Goal: Communication & Community: Answer question/provide support

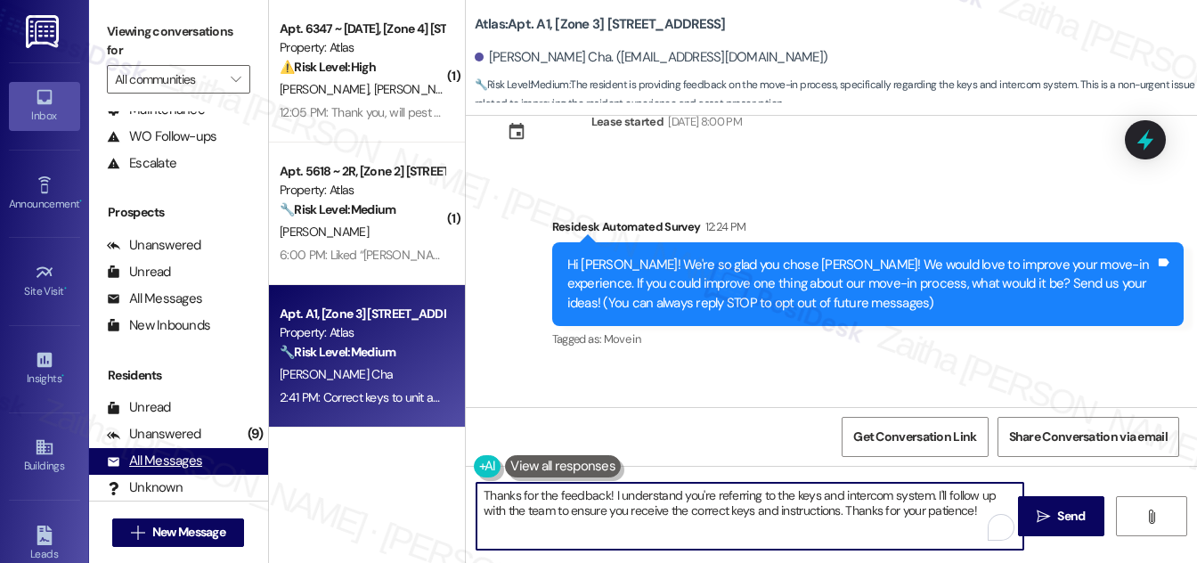
scroll to position [235, 0]
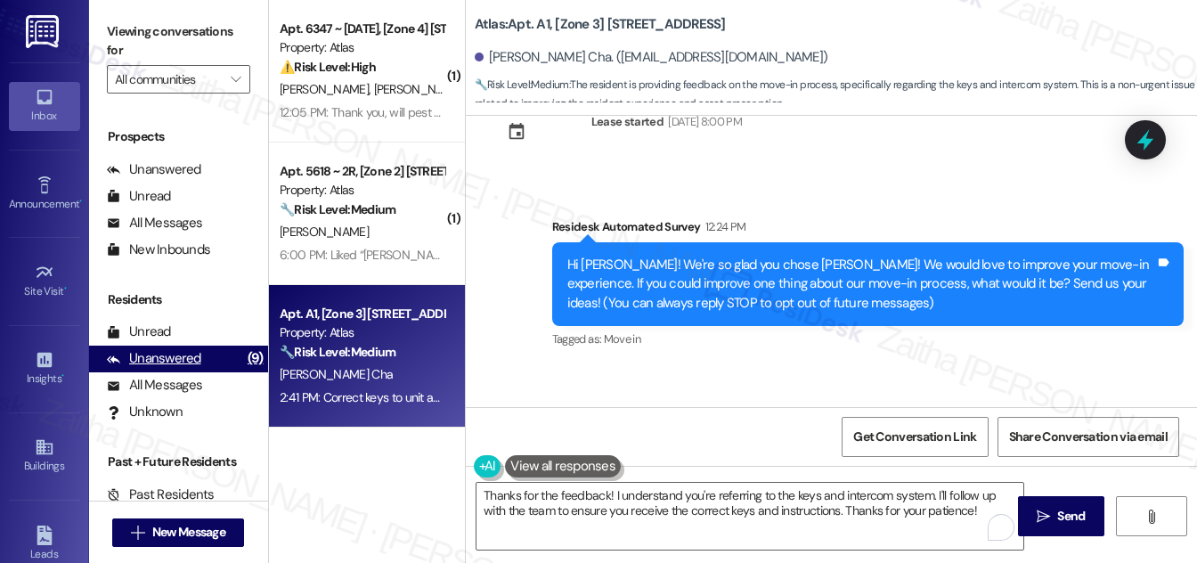
click at [168, 364] on div "Unanswered" at bounding box center [154, 358] width 94 height 19
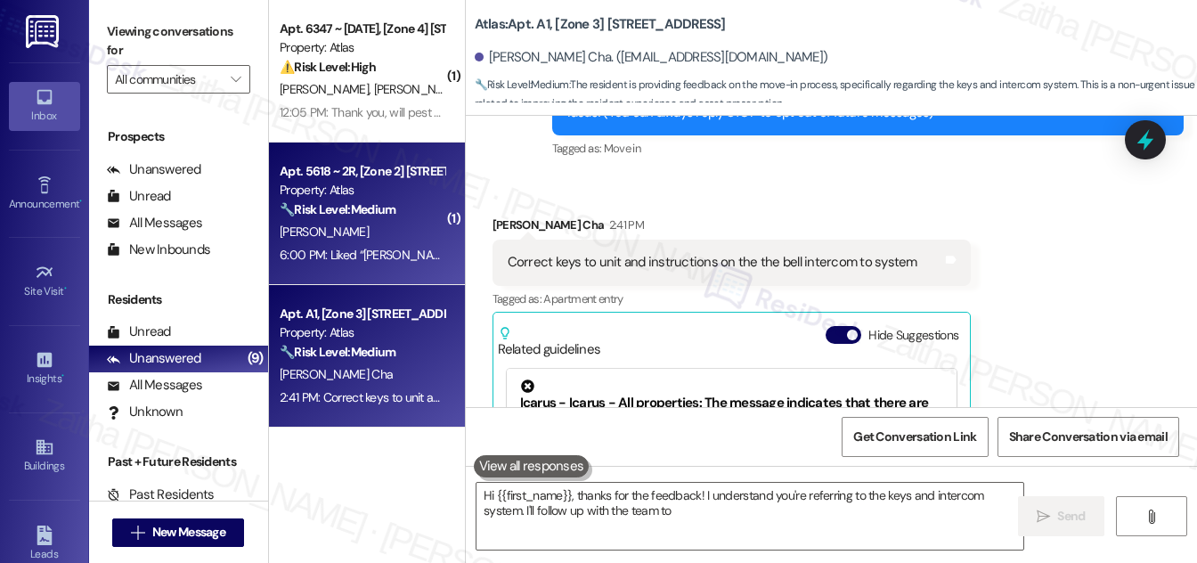
scroll to position [443, 0]
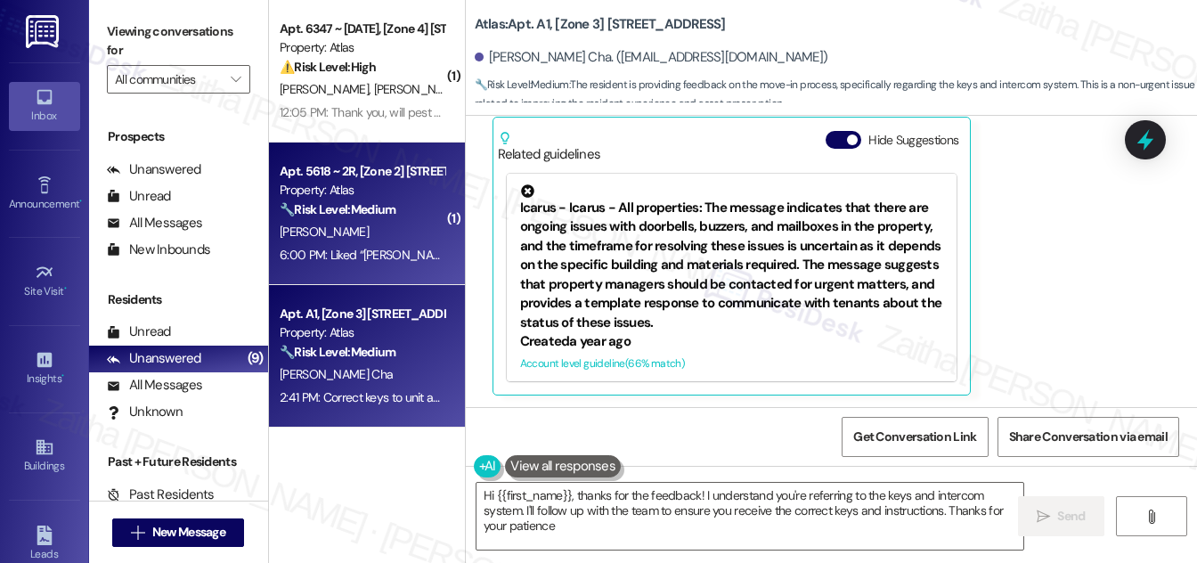
type textarea "Hi {{first_name}}, thanks for the feedback! I understand you're referring to th…"
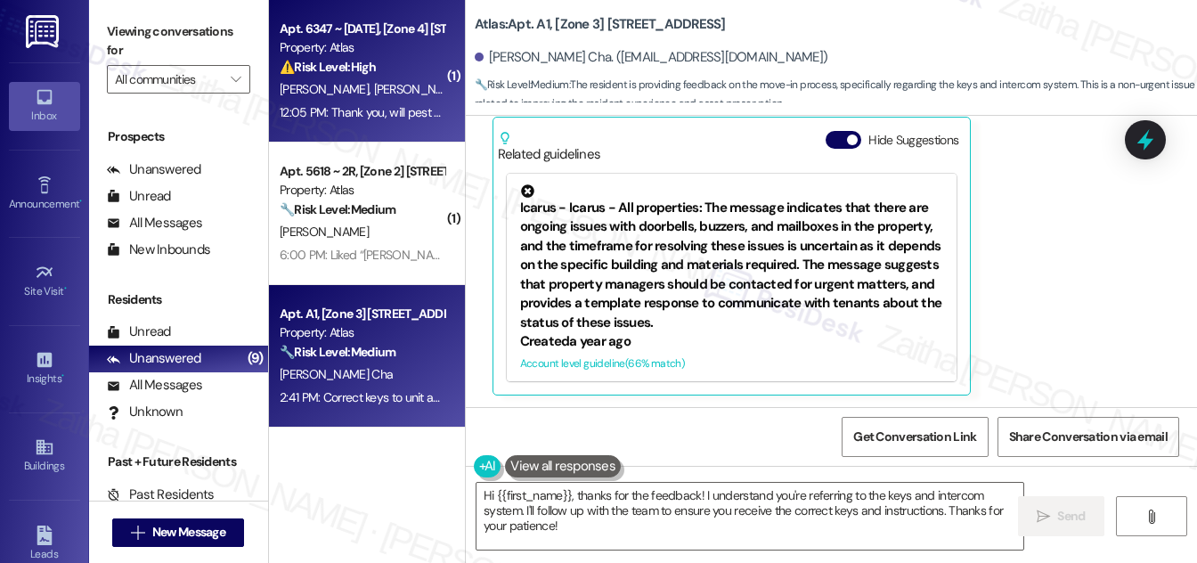
click at [406, 72] on div "⚠️ Risk Level: High The resident is inquiring about pest control for mice/roden…" at bounding box center [362, 67] width 165 height 19
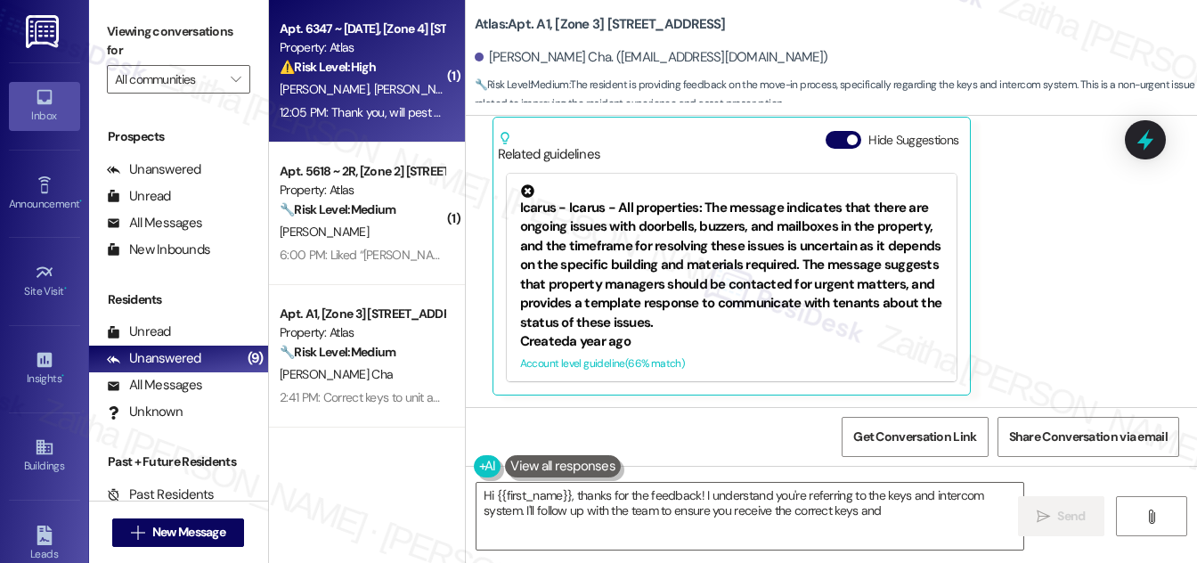
type textarea "Hi {{first_name}}, thanks for the feedback! I understand you're referring to th…"
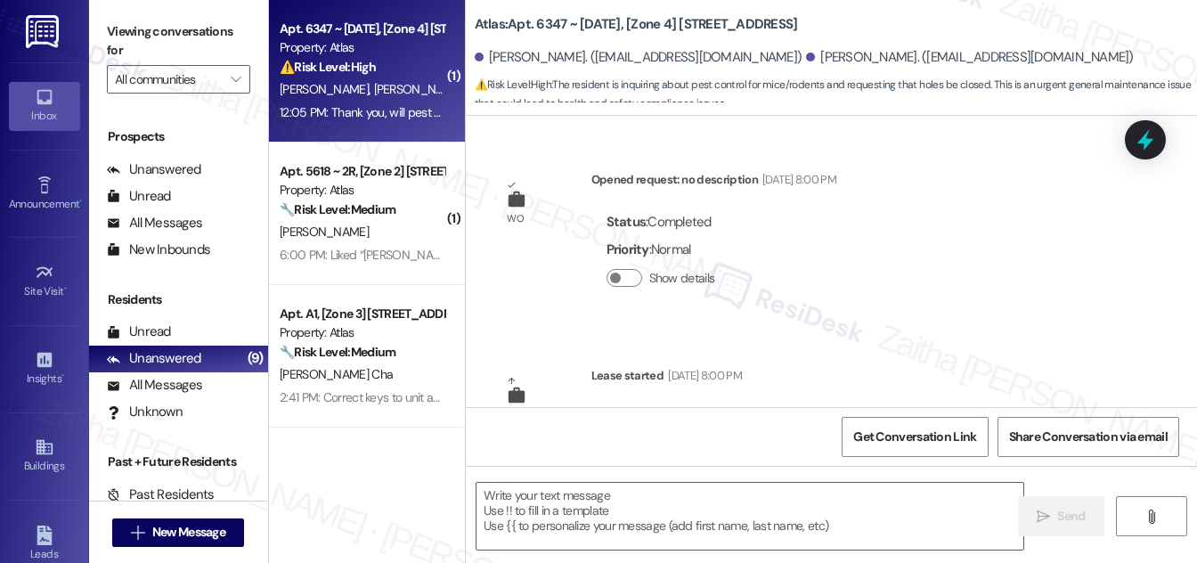
scroll to position [5091, 0]
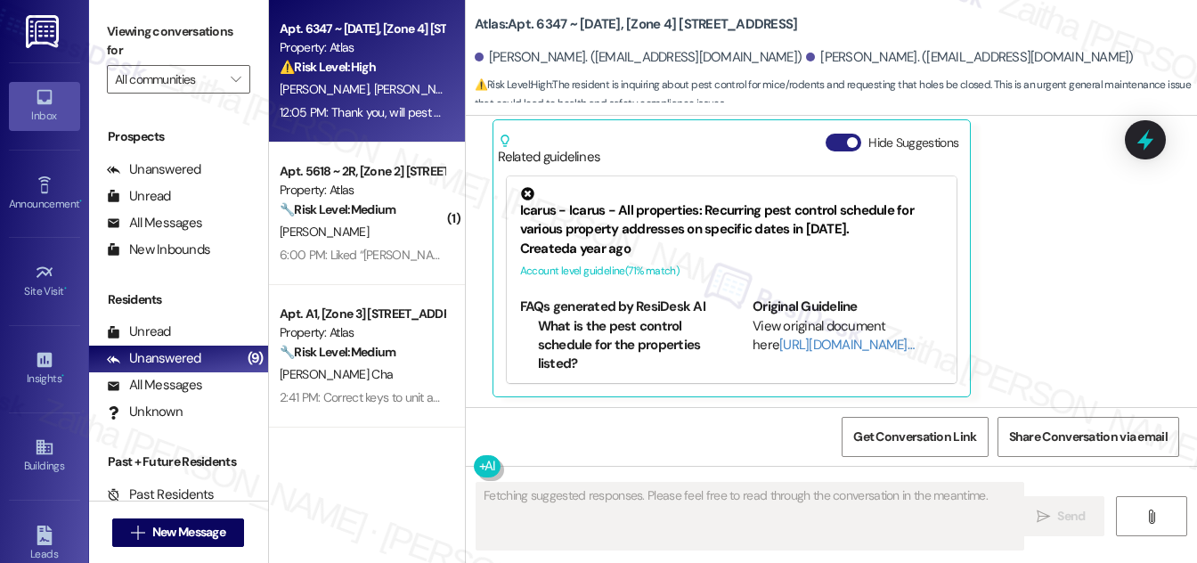
click at [831, 134] on button "Hide Suggestions" at bounding box center [843, 143] width 36 height 18
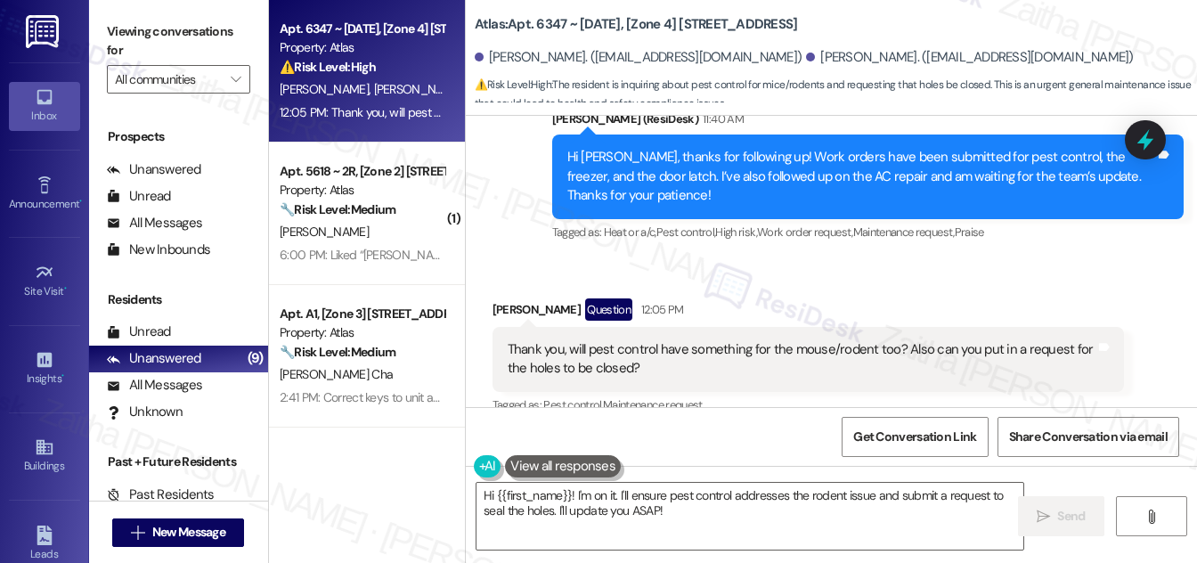
scroll to position [4866, 0]
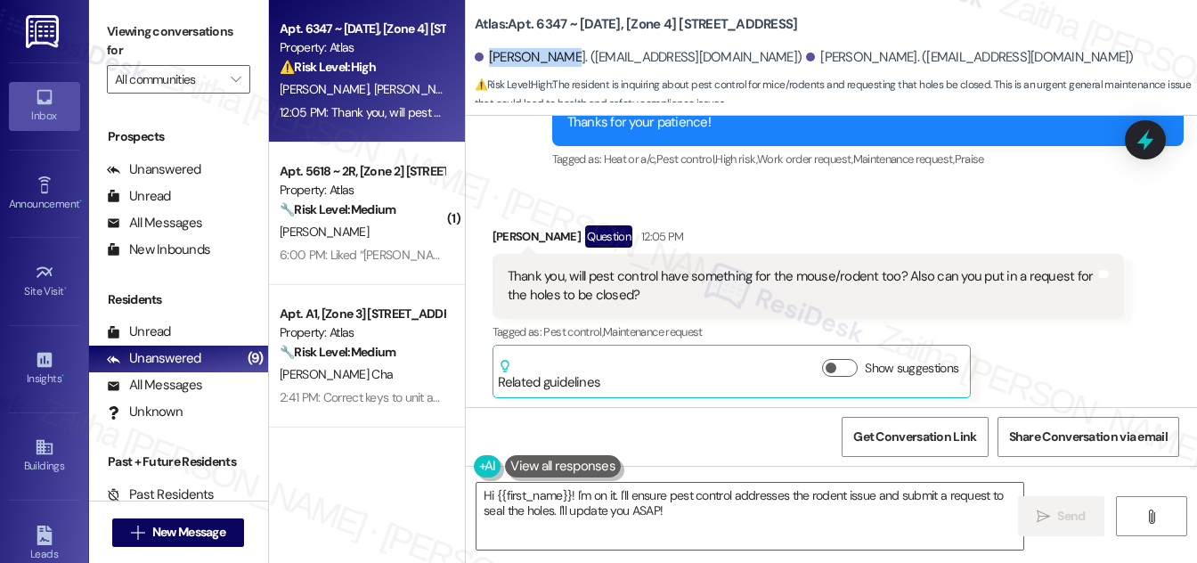
drag, startPoint x: 485, startPoint y: 53, endPoint x: 562, endPoint y: 52, distance: 76.6
click at [562, 52] on div "[PERSON_NAME]. ([EMAIL_ADDRESS][DOMAIN_NAME])" at bounding box center [639, 57] width 328 height 19
copy div "[PERSON_NAME]"
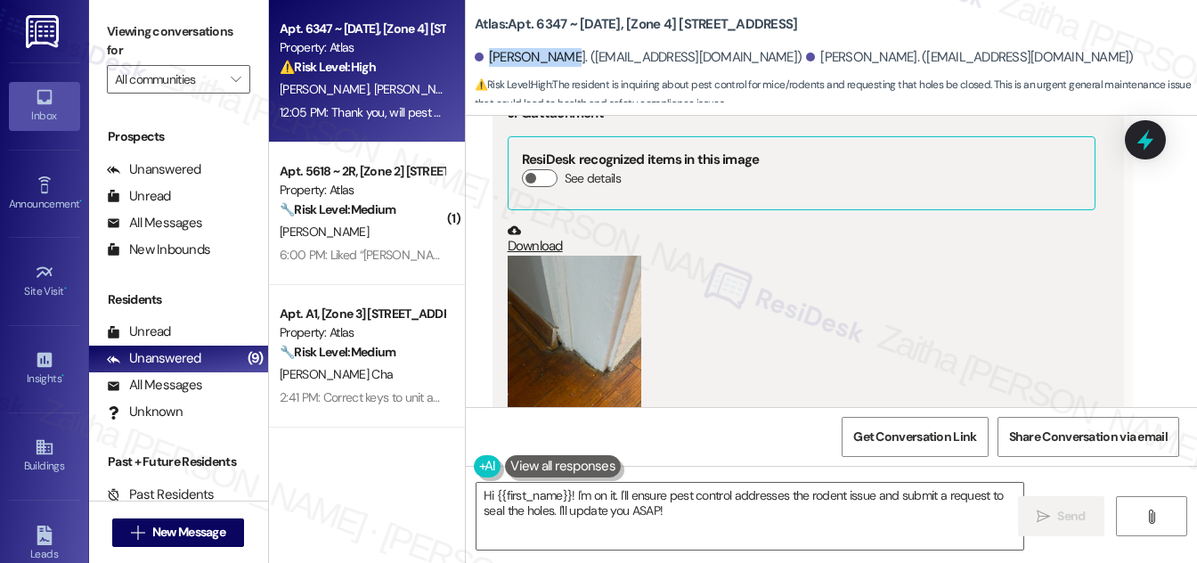
scroll to position [3733, 0]
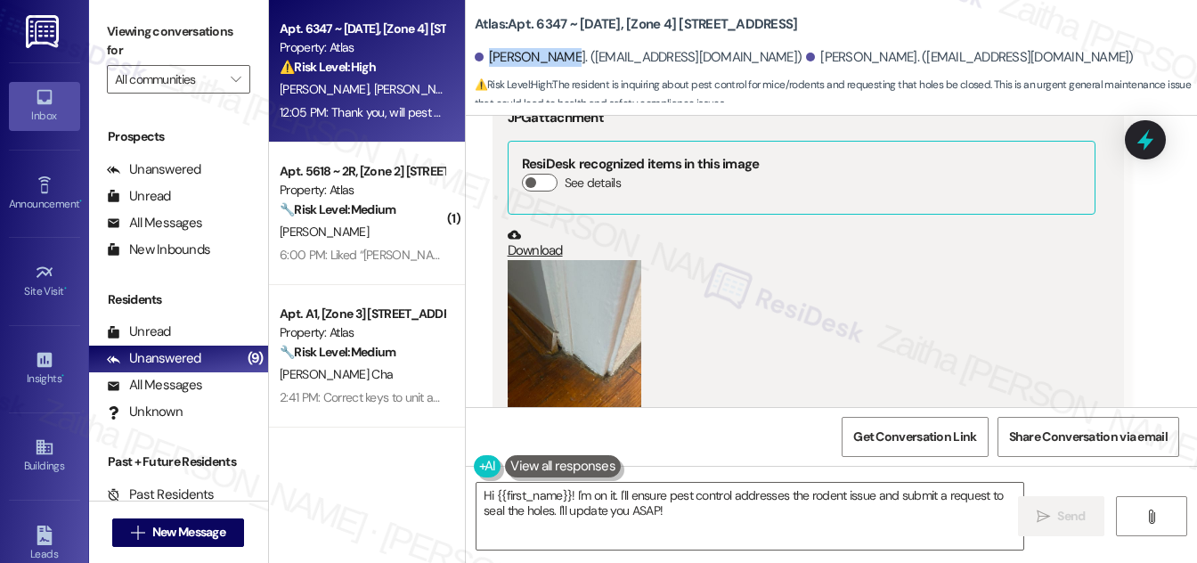
click at [584, 341] on button "Zoom image" at bounding box center [575, 349] width 134 height 178
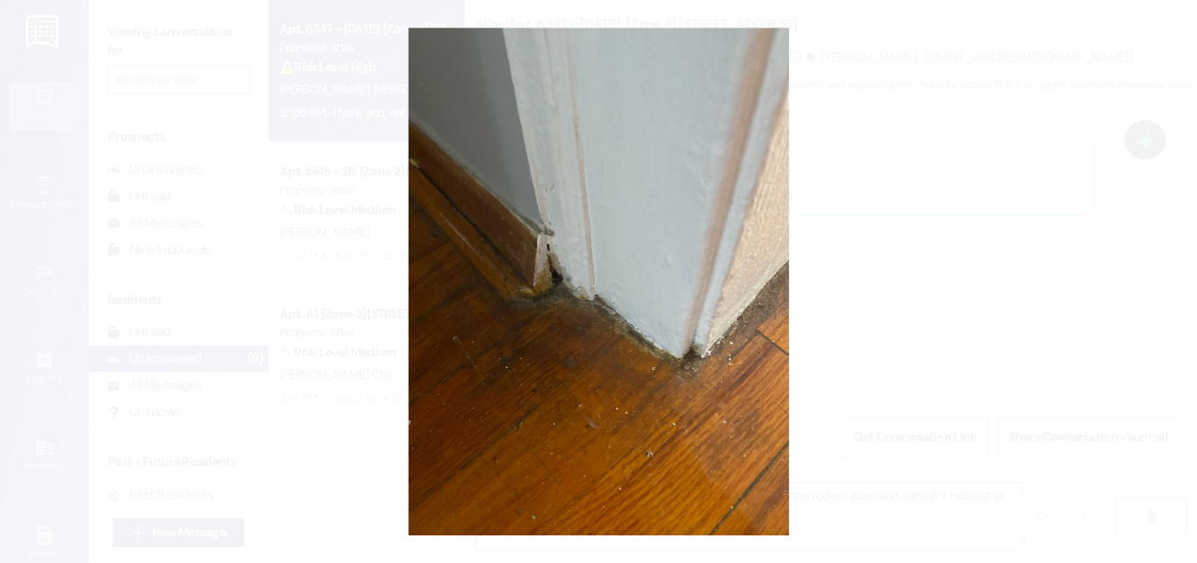
click at [721, 344] on button "Unzoom image" at bounding box center [598, 281] width 1197 height 563
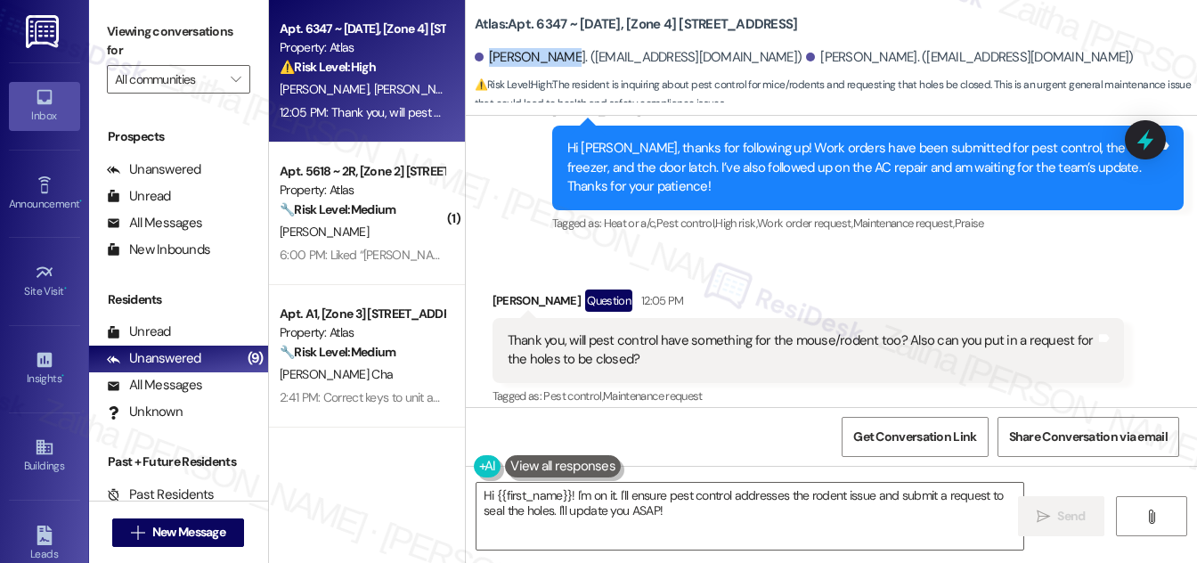
scroll to position [4866, 0]
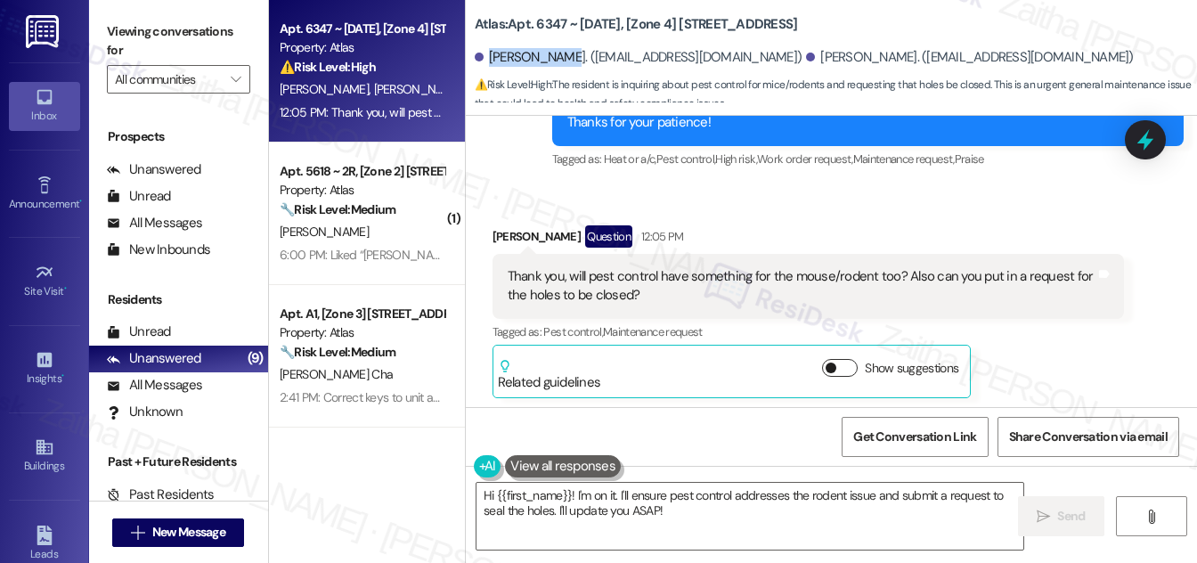
click at [850, 360] on button "Show suggestions" at bounding box center [840, 368] width 36 height 18
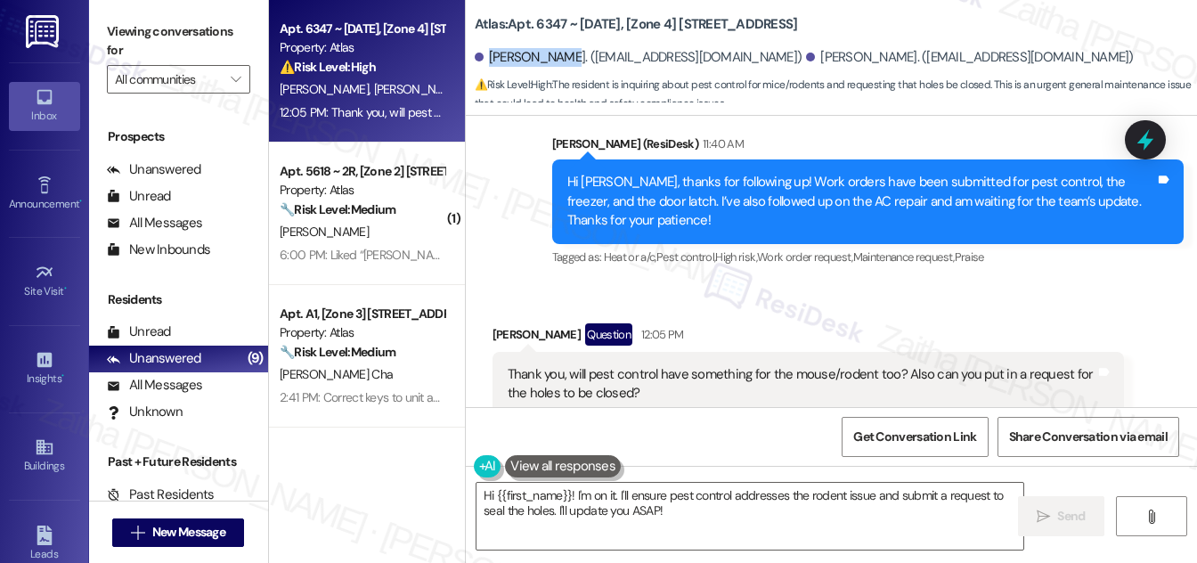
scroll to position [4849, 0]
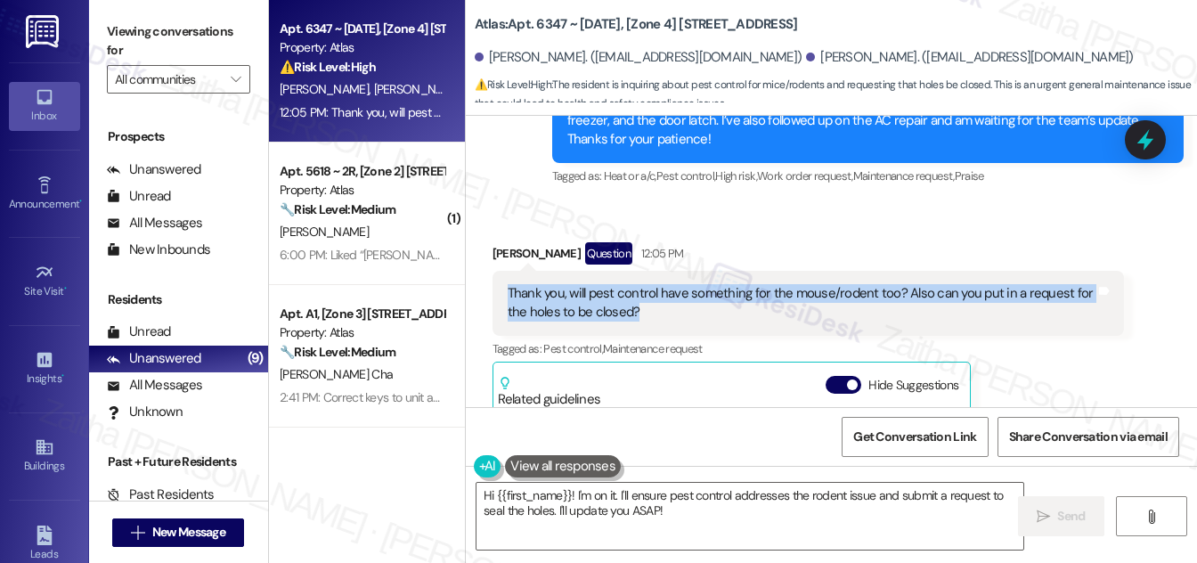
drag, startPoint x: 503, startPoint y: 288, endPoint x: 645, endPoint y: 305, distance: 142.7
click at [645, 305] on div "Thank you, will pest control have something for the mouse/rodent too? Also can …" at bounding box center [801, 303] width 591 height 38
copy div "Thank you, will pest control have something for the mouse/rodent too? Also can …"
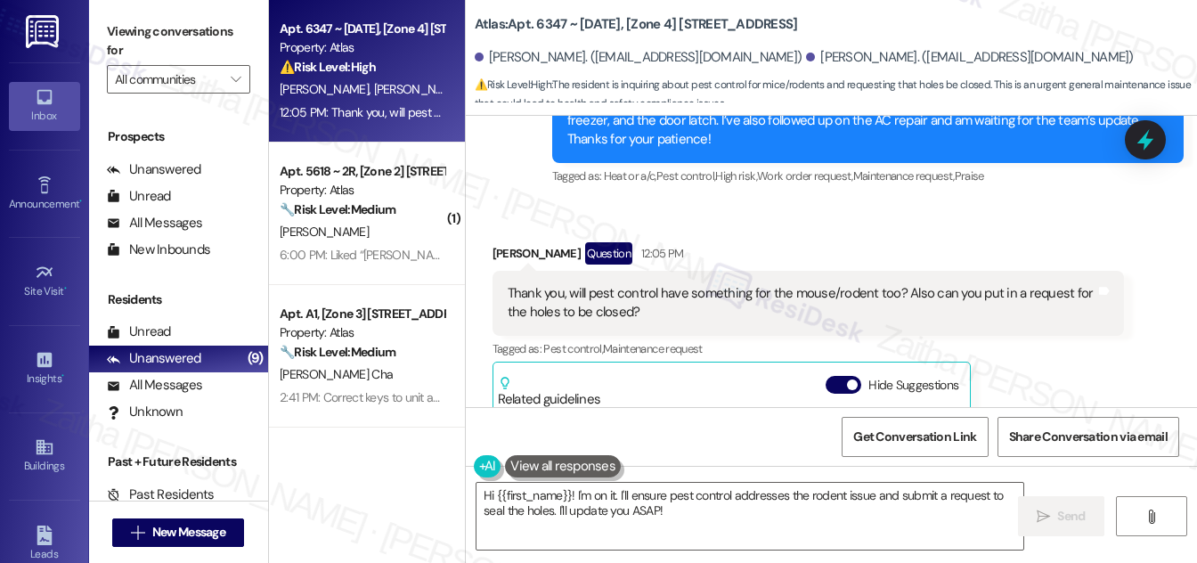
click at [747, 242] on div "[PERSON_NAME] Question 12:05 PM" at bounding box center [807, 256] width 631 height 28
drag, startPoint x: 489, startPoint y: 55, endPoint x: 563, endPoint y: 59, distance: 74.0
click at [563, 59] on div "[PERSON_NAME]. ([EMAIL_ADDRESS][DOMAIN_NAME])" at bounding box center [639, 57] width 328 height 19
copy div "[PERSON_NAME]"
click at [1021, 25] on div "Atlas: Apt. 6347 ~ [DATE], [Zone 4] [STREET_ADDRESS] [PERSON_NAME]. ([EMAIL_ADD…" at bounding box center [836, 53] width 722 height 98
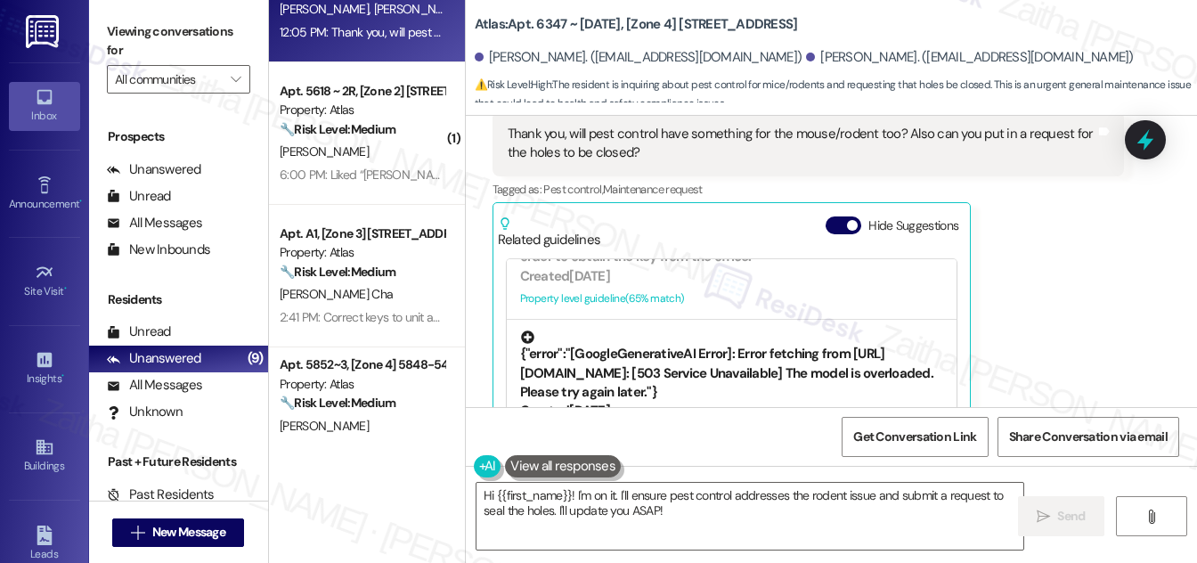
scroll to position [5010, 0]
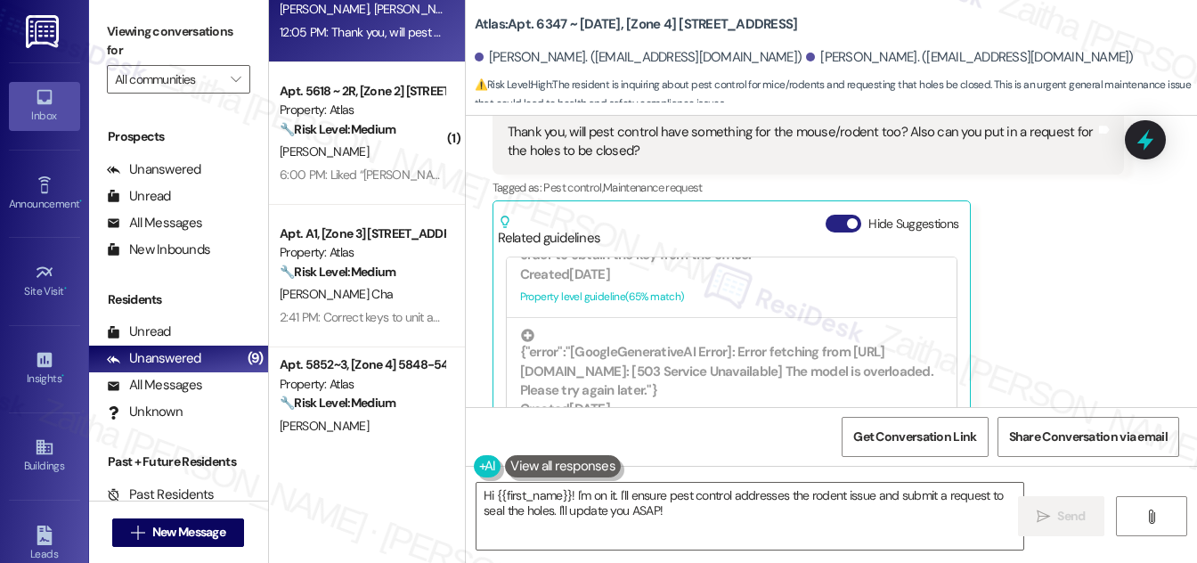
click at [827, 215] on button "Hide Suggestions" at bounding box center [843, 224] width 36 height 18
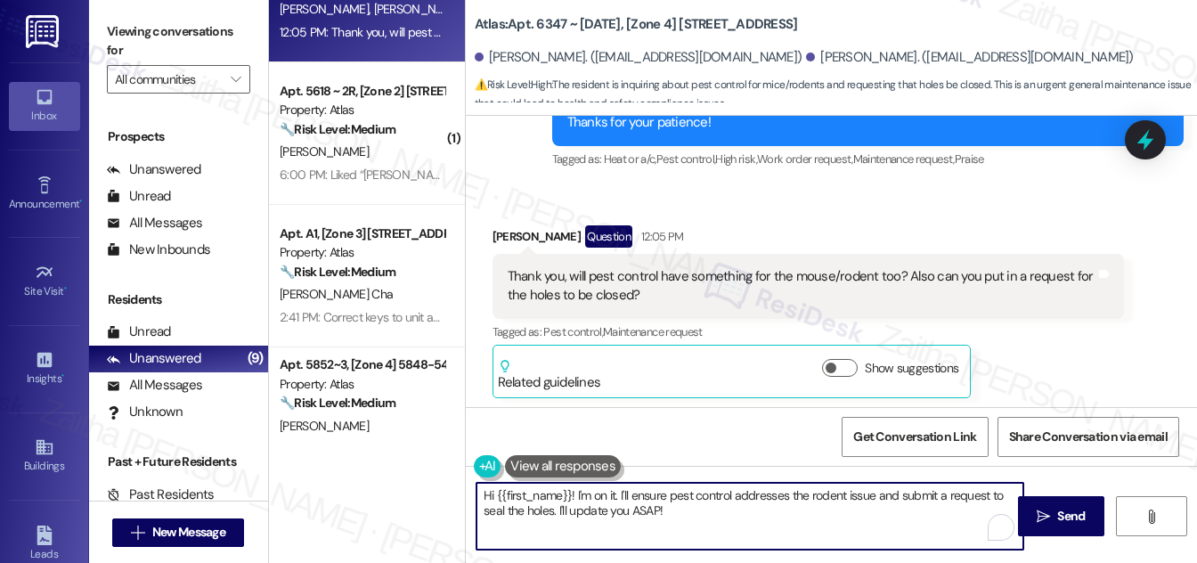
drag, startPoint x: 493, startPoint y: 497, endPoint x: 741, endPoint y: 521, distance: 248.7
click at [741, 521] on textarea "Hi {{first_name}}! I'm on it. I'll ensure pest control addresses the rodent iss…" at bounding box center [749, 516] width 547 height 67
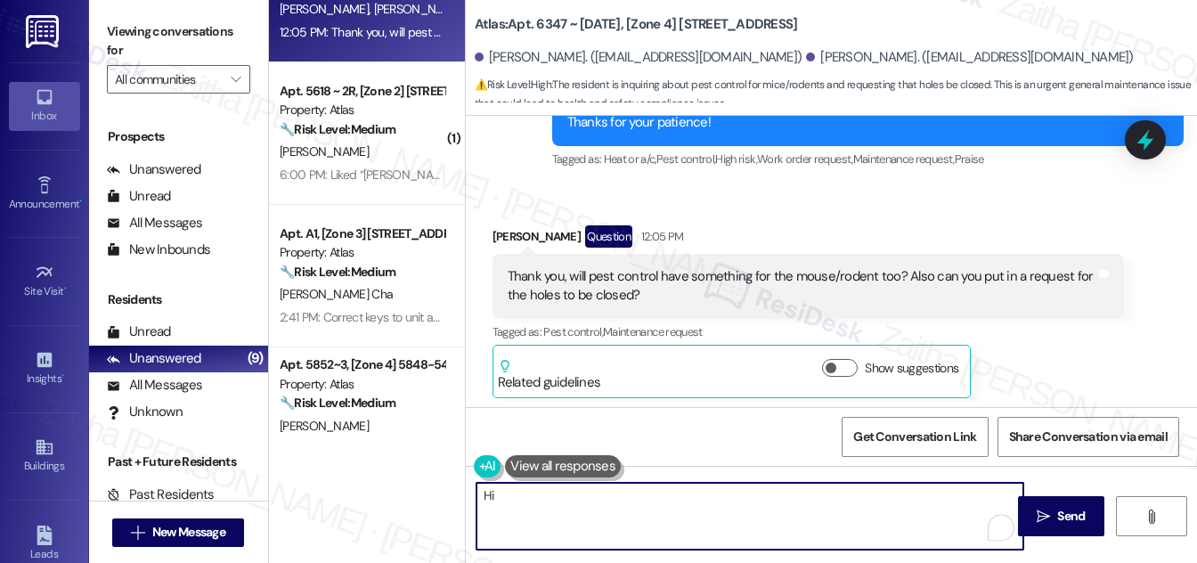
click at [500, 232] on div "[PERSON_NAME] Question 12:05 PM" at bounding box center [807, 239] width 631 height 28
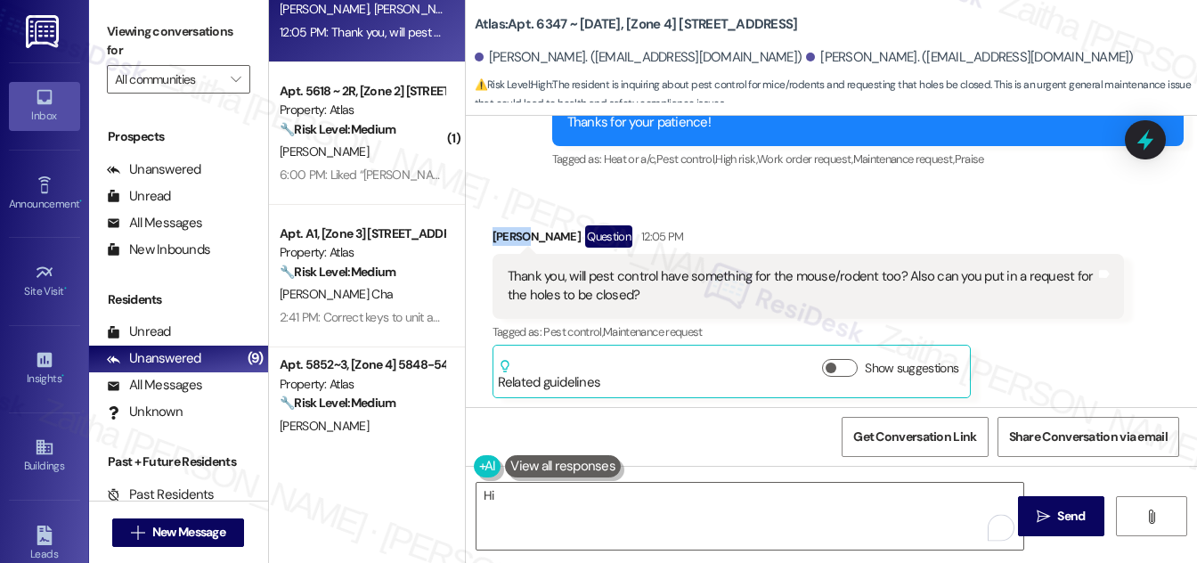
click at [500, 232] on div "[PERSON_NAME] Question 12:05 PM" at bounding box center [807, 239] width 631 height 28
copy div "[PERSON_NAME]"
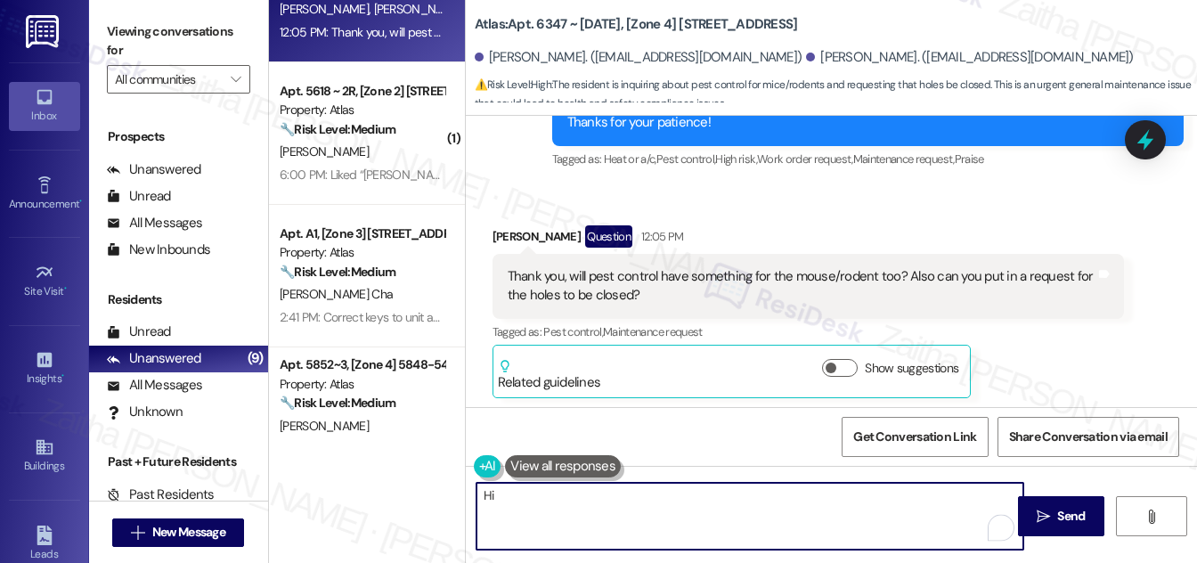
click at [517, 500] on textarea "Hi" at bounding box center [749, 516] width 547 height 67
paste textarea "[PERSON_NAME]"
click at [711, 488] on textarea "Hi [PERSON_NAME], typically, the team brings traps" at bounding box center [749, 516] width 547 height 67
click at [874, 509] on textarea "Hi [PERSON_NAME], typically, the team brings traps depending on the needs of the" at bounding box center [749, 516] width 547 height 67
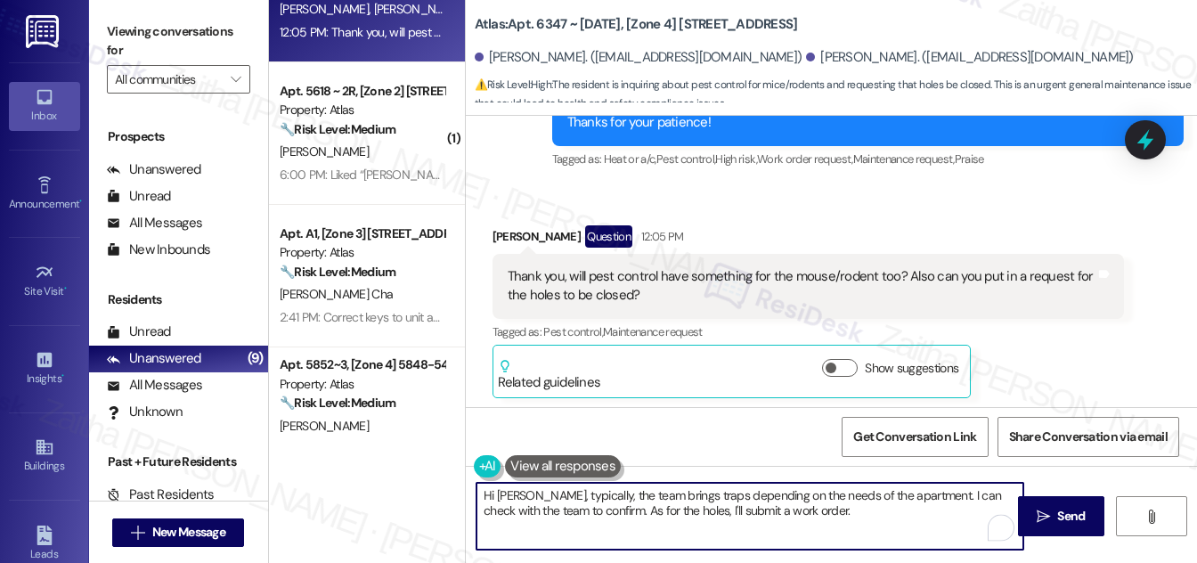
type textarea "Hi [PERSON_NAME], typically, the team brings traps depending on the needs of th…"
drag, startPoint x: 784, startPoint y: 510, endPoint x: 471, endPoint y: 497, distance: 312.8
click at [471, 497] on div "Hi [PERSON_NAME], typically, the team brings traps depending on the needs of th…" at bounding box center [741, 516] width 549 height 69
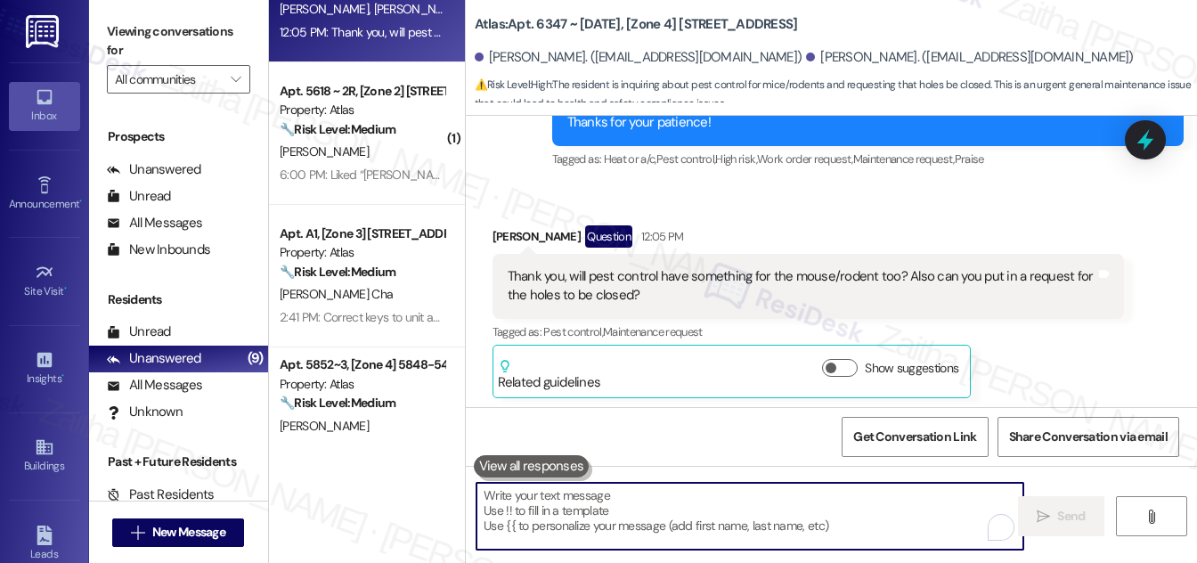
paste textarea "Hi [PERSON_NAME], typically the team provides mouse traps as needed for each ap…"
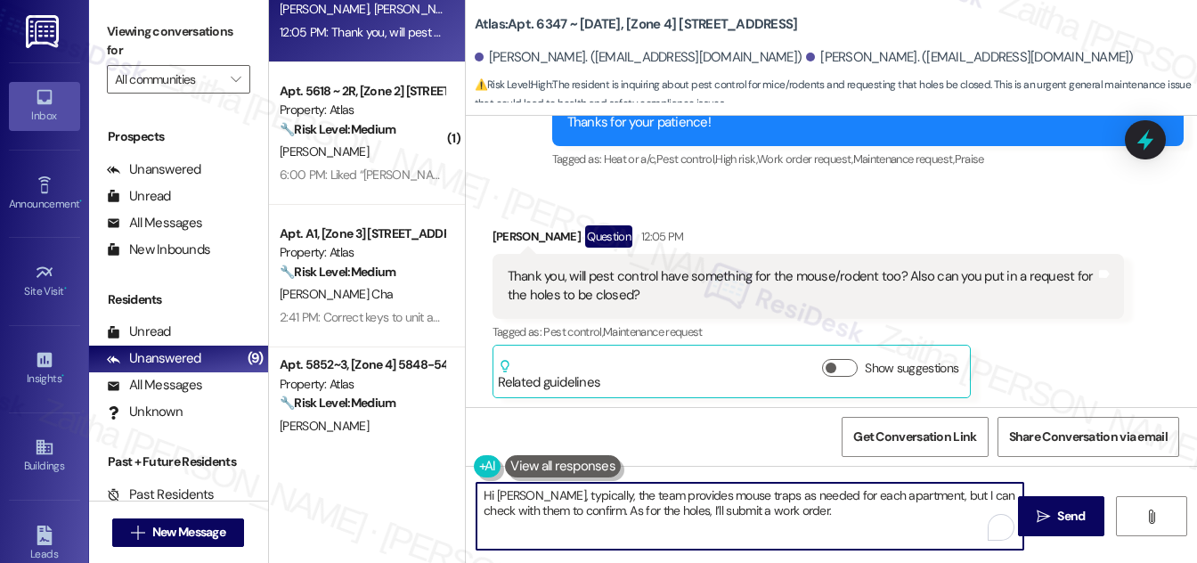
click at [805, 508] on textarea "Hi [PERSON_NAME], typically, the team provides mouse traps as needed for each a…" at bounding box center [749, 516] width 547 height 67
paste textarea "Do we have your permission to enter during your absence? Do you have pets that …"
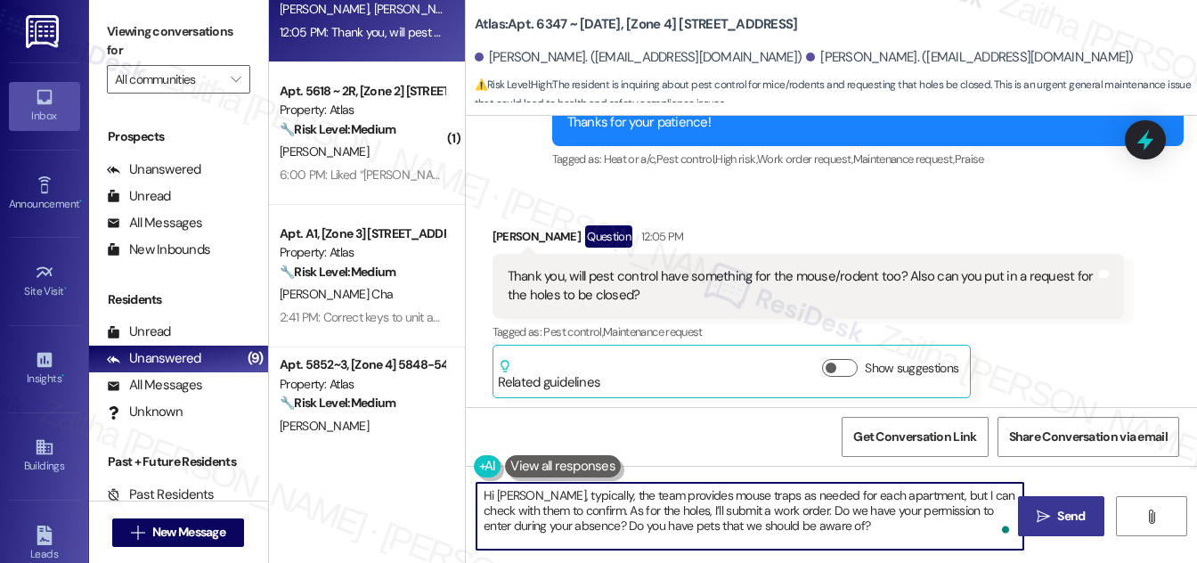
type textarea "Hi [PERSON_NAME], typically, the team provides mouse traps as needed for each a…"
click at [1059, 509] on span "Send" at bounding box center [1071, 516] width 28 height 19
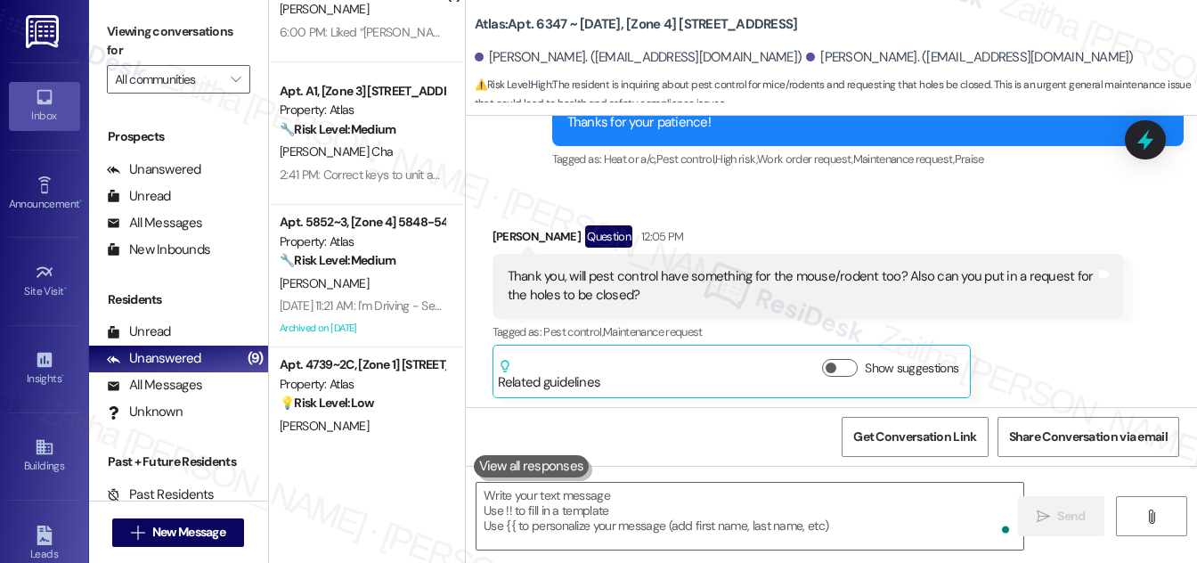
click at [397, 155] on div "[PERSON_NAME] Cha" at bounding box center [362, 152] width 168 height 22
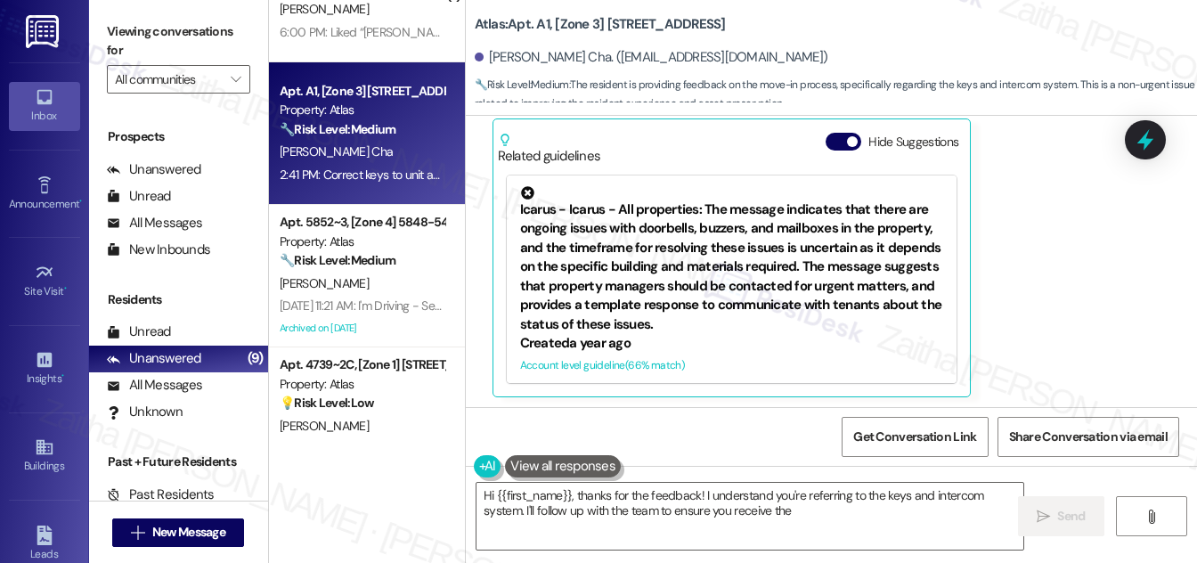
scroll to position [443, 0]
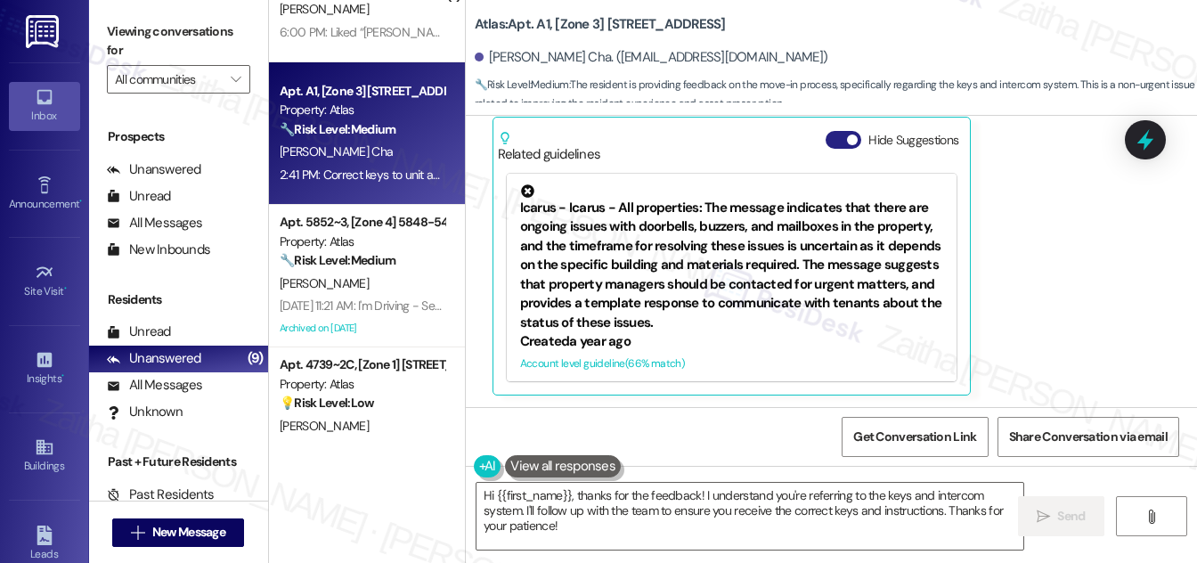
click at [830, 142] on button "Hide Suggestions" at bounding box center [843, 140] width 36 height 18
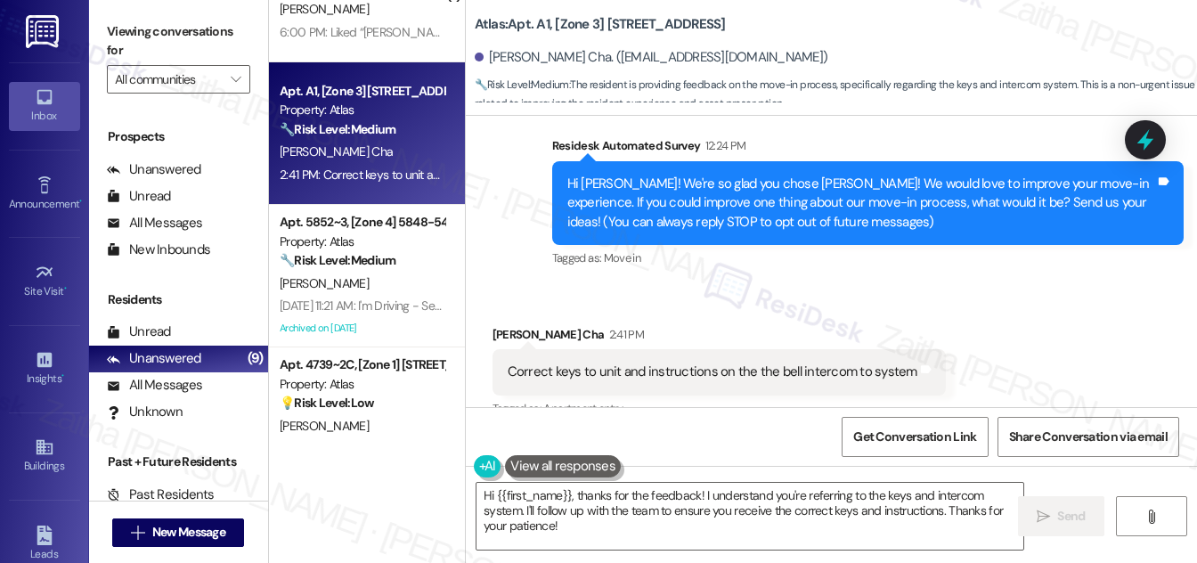
scroll to position [220, 0]
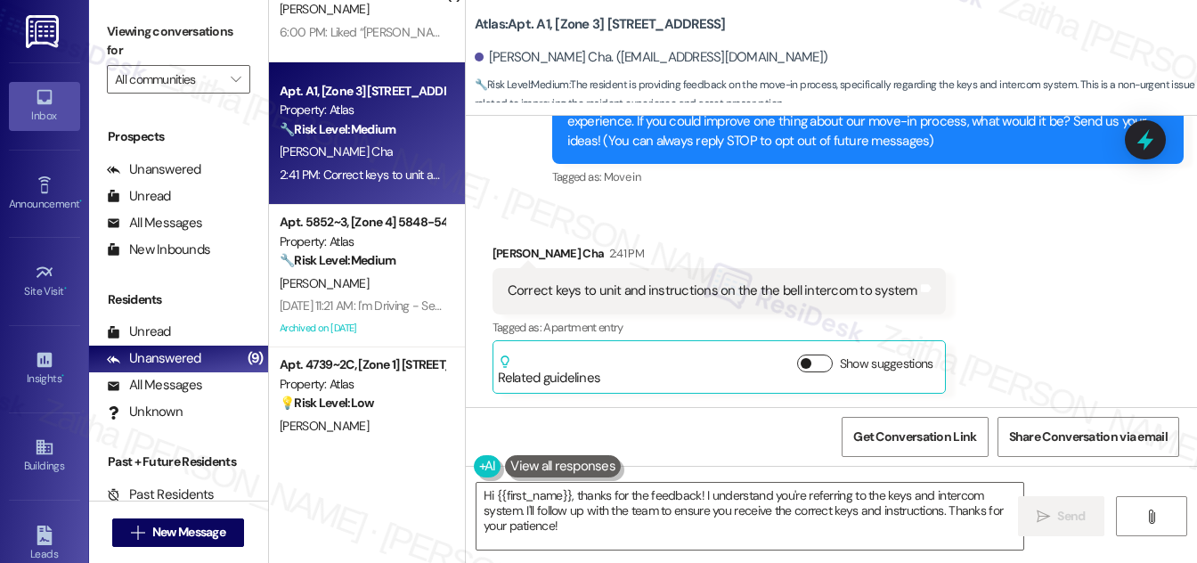
click at [805, 365] on button "Show suggestions" at bounding box center [815, 363] width 36 height 18
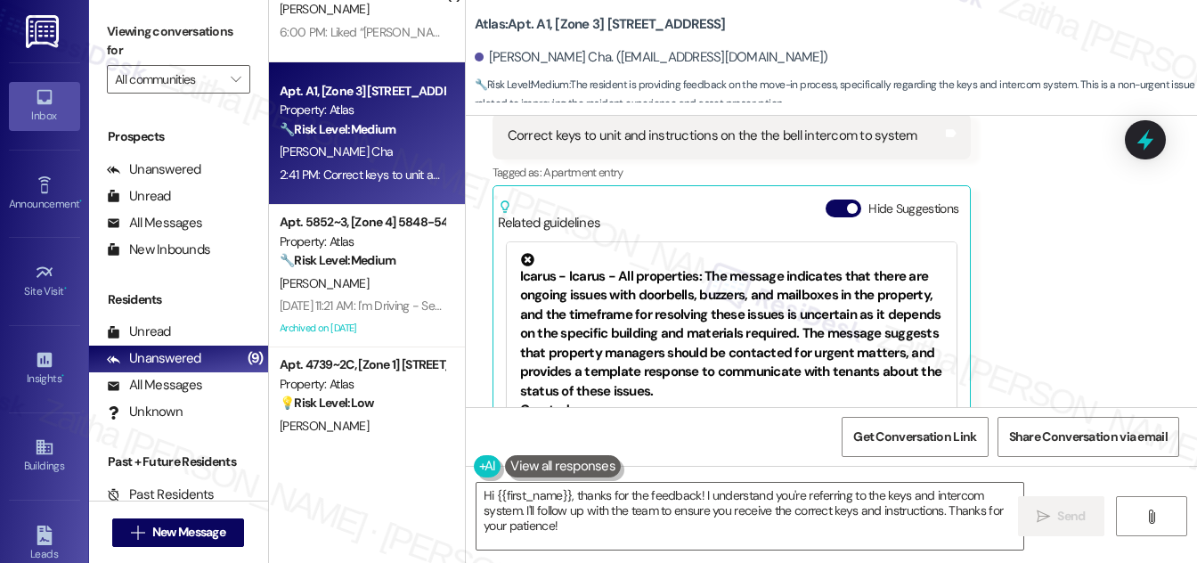
scroll to position [382, 0]
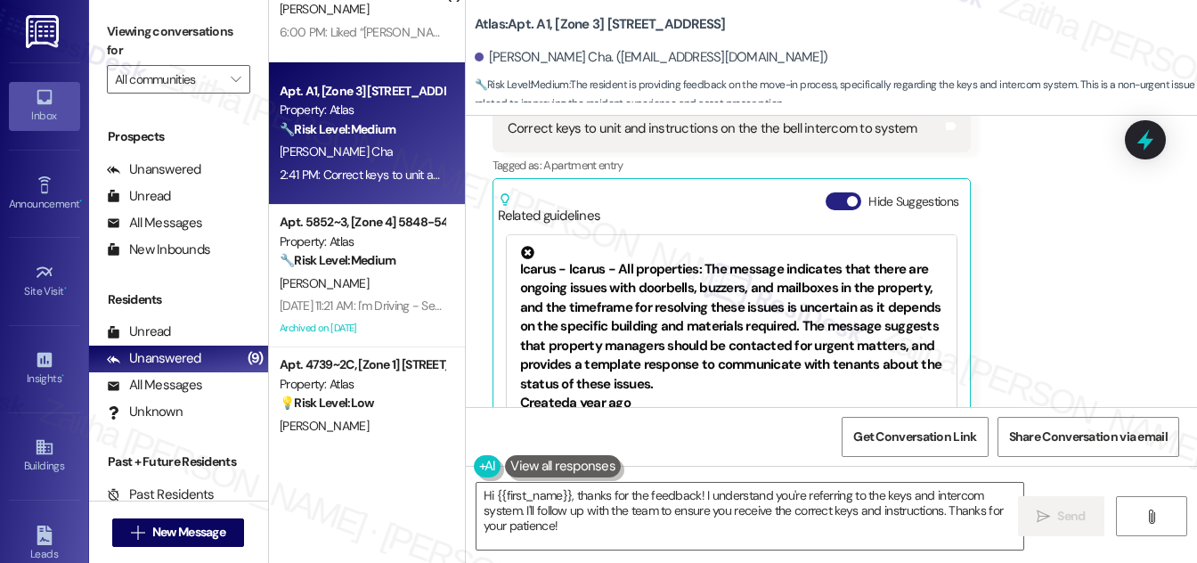
click at [832, 196] on button "Hide Suggestions" at bounding box center [843, 201] width 36 height 18
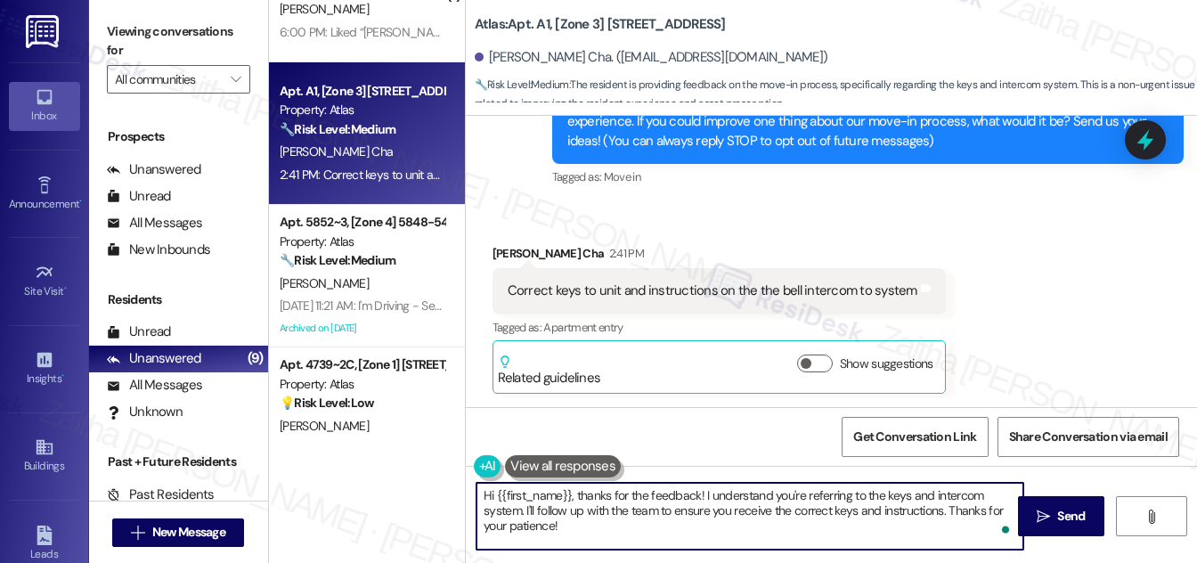
drag, startPoint x: 580, startPoint y: 492, endPoint x: 459, endPoint y: 490, distance: 120.2
click at [459, 490] on div "( 1 ) Apt. 5618 ~ 2R, [Zone 2] [STREET_ADDRESS] Property: Atlas 🔧 Risk Level: M…" at bounding box center [733, 281] width 928 height 563
click at [505, 255] on div "[PERSON_NAME] Cha 2:41 PM" at bounding box center [718, 256] width 453 height 25
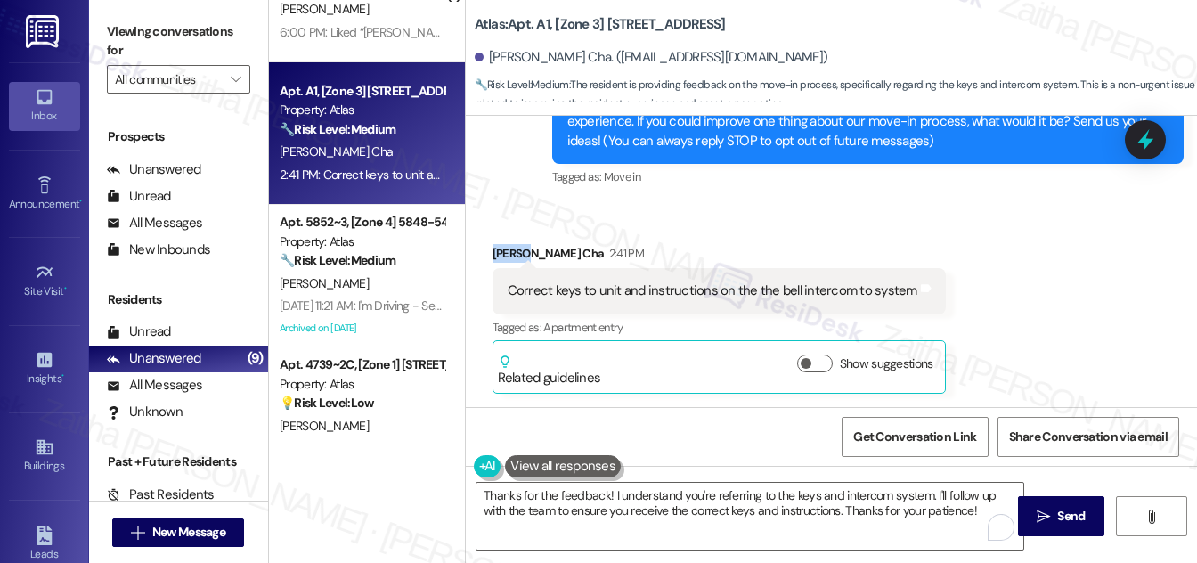
click at [505, 255] on div "[PERSON_NAME] Cha 2:41 PM" at bounding box center [718, 256] width 453 height 25
copy div "[PERSON_NAME]"
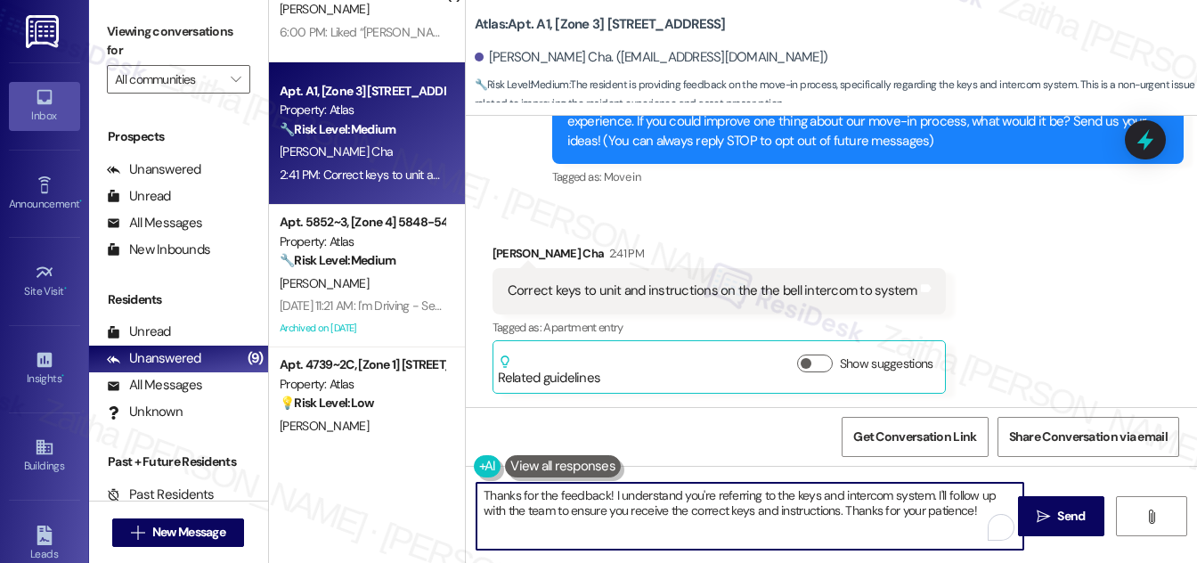
click at [606, 496] on textarea "Thanks for the feedback! I understand you're referring to the keys and intercom…" at bounding box center [749, 516] width 547 height 67
paste textarea "[PERSON_NAME]"
type textarea "Thanks for the feedback, [PERSON_NAME]! I understand you're referring to the ke…"
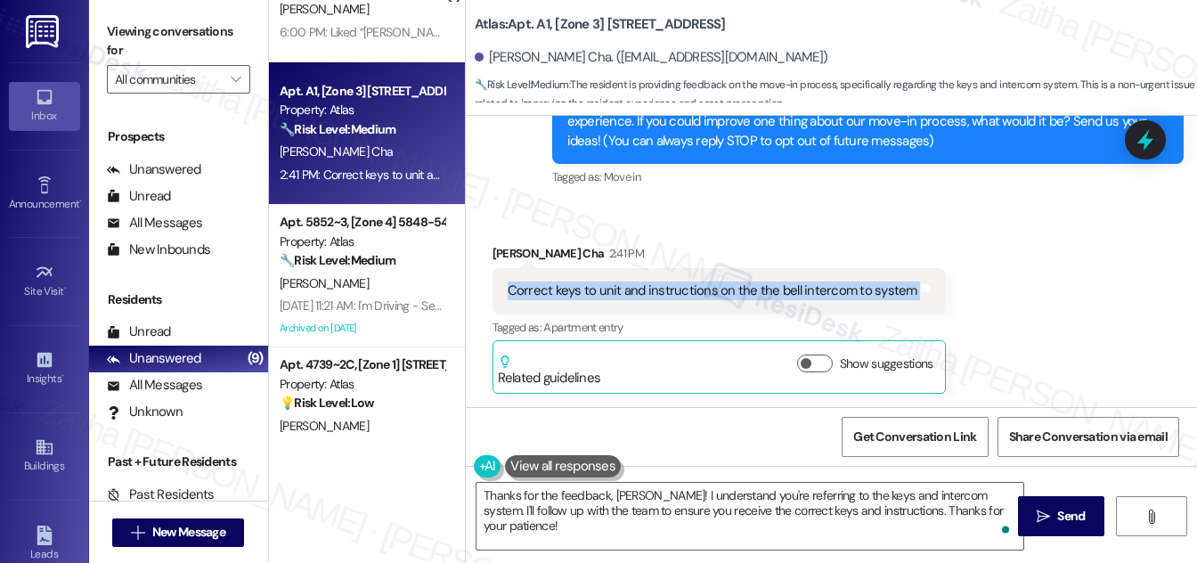
drag, startPoint x: 498, startPoint y: 289, endPoint x: 903, endPoint y: 310, distance: 405.7
click at [903, 310] on div "Correct keys to unit and instructions on the the bell intercom to system Tags a…" at bounding box center [718, 290] width 453 height 45
copy div "Correct keys to unit and instructions on the the bell intercom to system Tags a…"
click at [1040, 273] on div "Received via SMS [PERSON_NAME] Cha 2:41 PM Correct keys to unit and instruction…" at bounding box center [831, 305] width 731 height 203
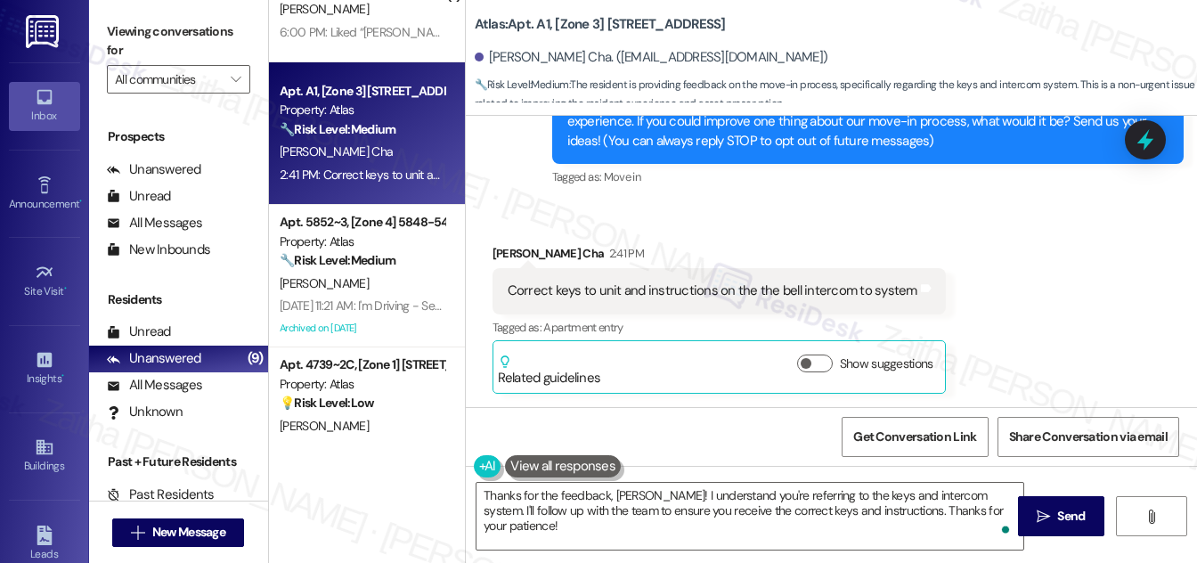
drag, startPoint x: 1144, startPoint y: 142, endPoint x: 965, endPoint y: 187, distance: 184.7
click at [1143, 142] on icon at bounding box center [1145, 139] width 16 height 21
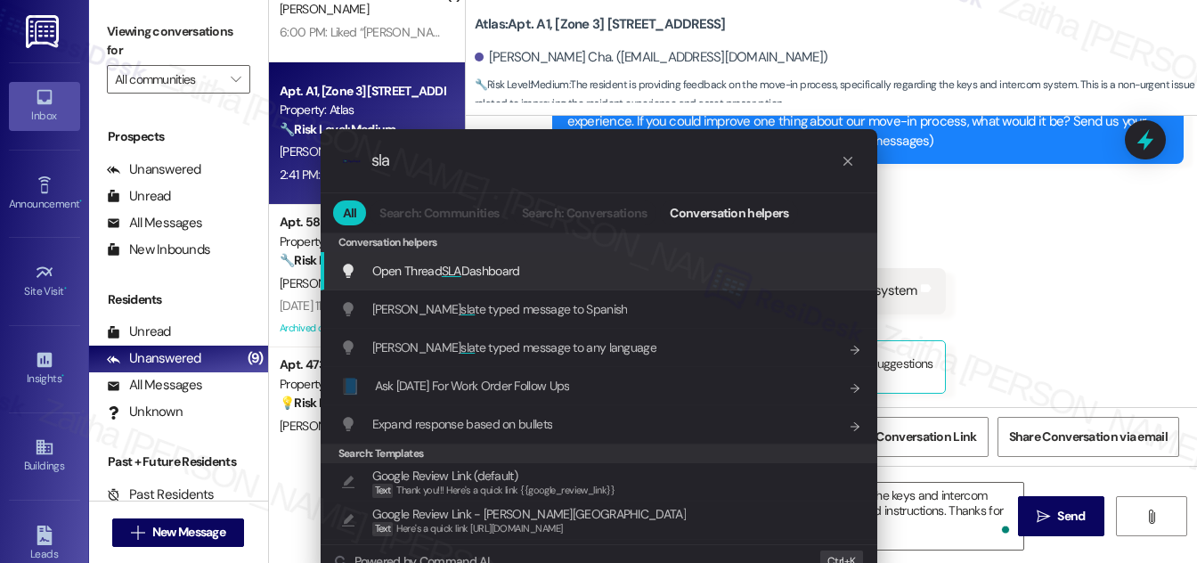
type input "sla"
click at [454, 276] on span "SLA" at bounding box center [452, 271] width 20 height 16
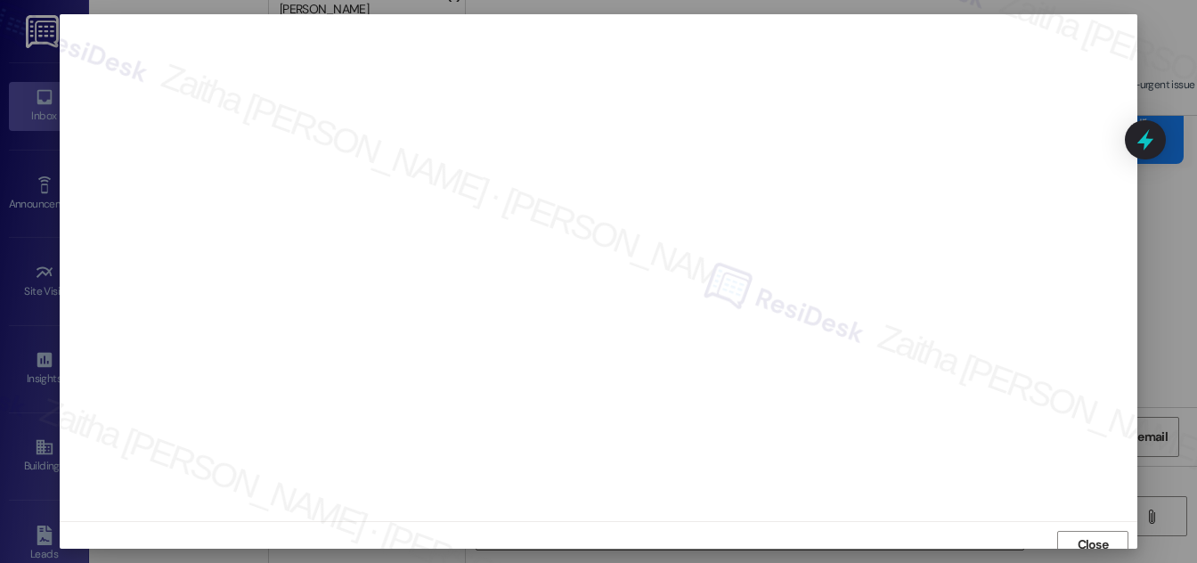
scroll to position [10, 0]
click at [1092, 528] on span "Close" at bounding box center [1092, 534] width 31 height 19
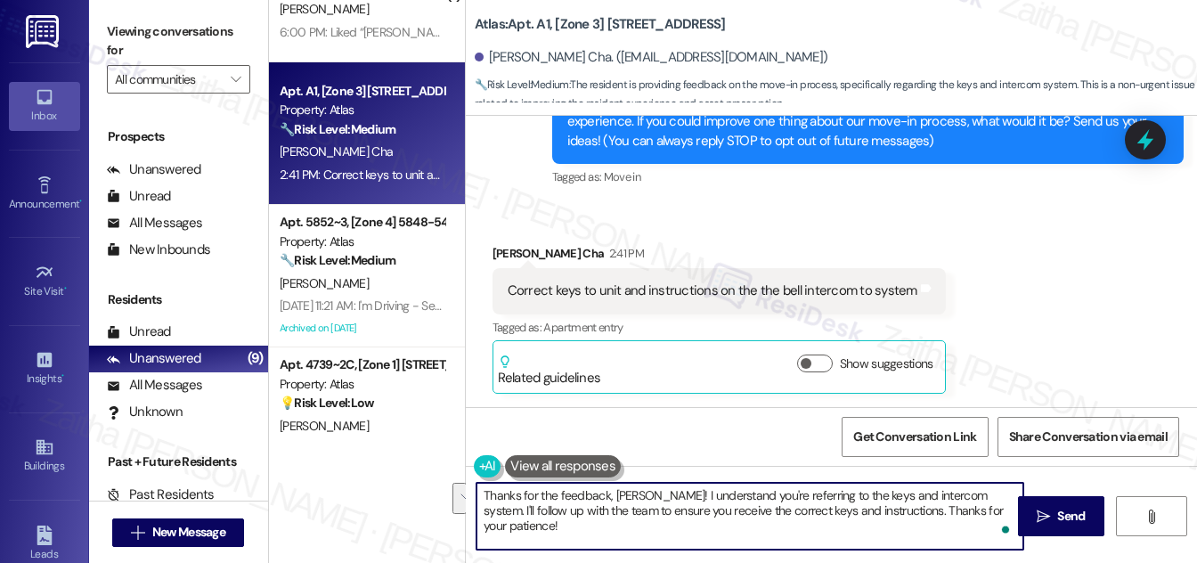
drag, startPoint x: 643, startPoint y: 492, endPoint x: 992, endPoint y: 511, distance: 349.6
click at [988, 516] on textarea "Thanks for the feedback, [PERSON_NAME]! I understand you're referring to the ke…" at bounding box center [749, 516] width 547 height 67
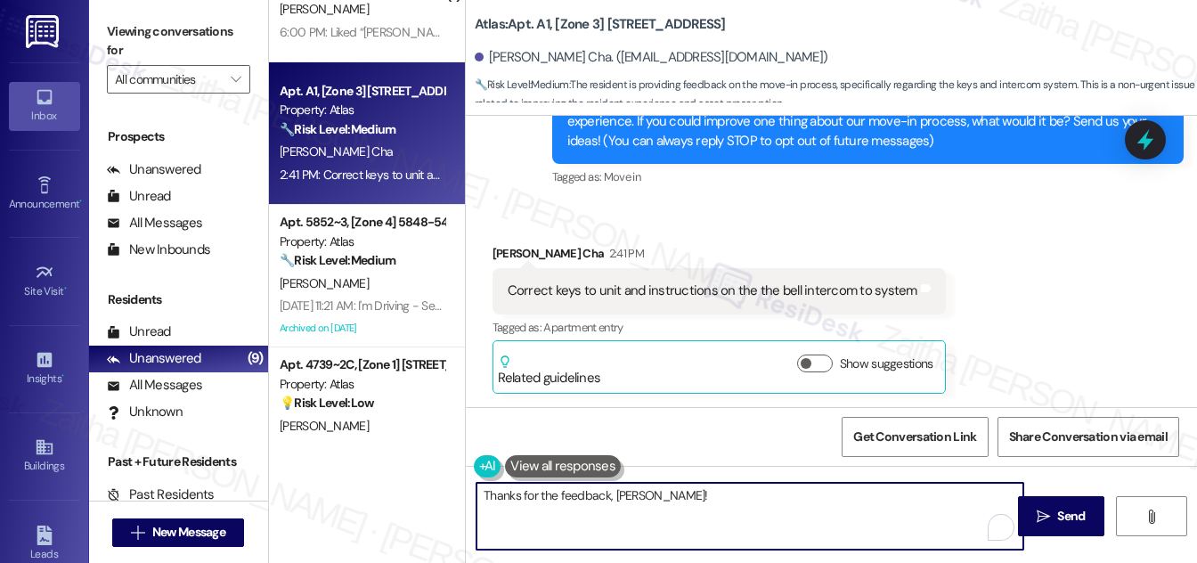
paste textarea "I’ll make sure the team reviews your note about the correct keys and providing …"
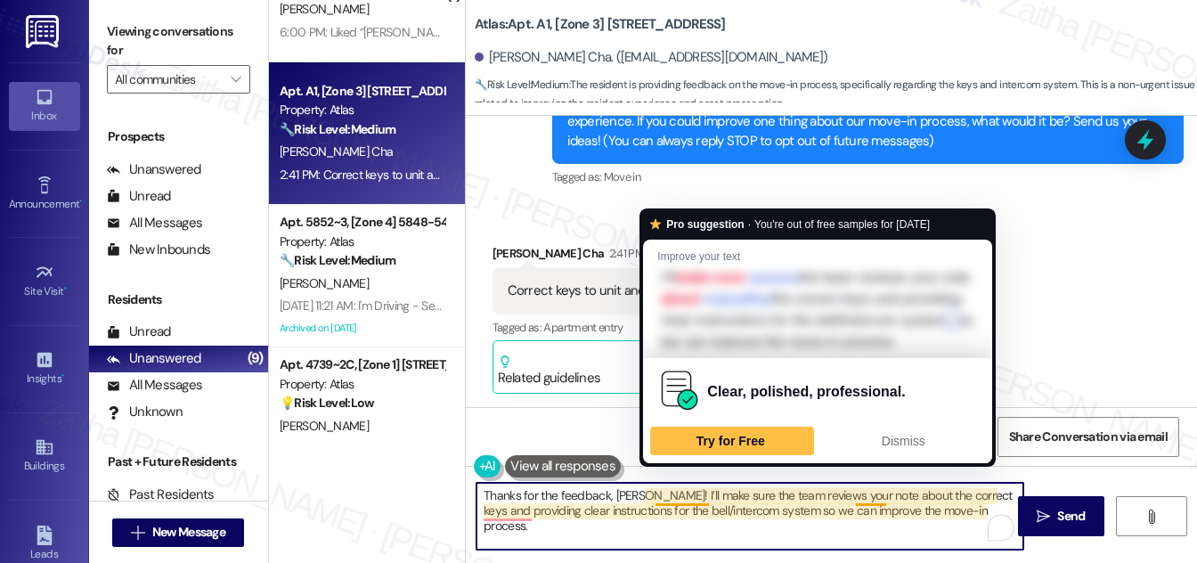
click at [687, 495] on textarea "Thanks for the feedback, [PERSON_NAME]! I’ll make sure the team reviews your no…" at bounding box center [749, 516] width 547 height 67
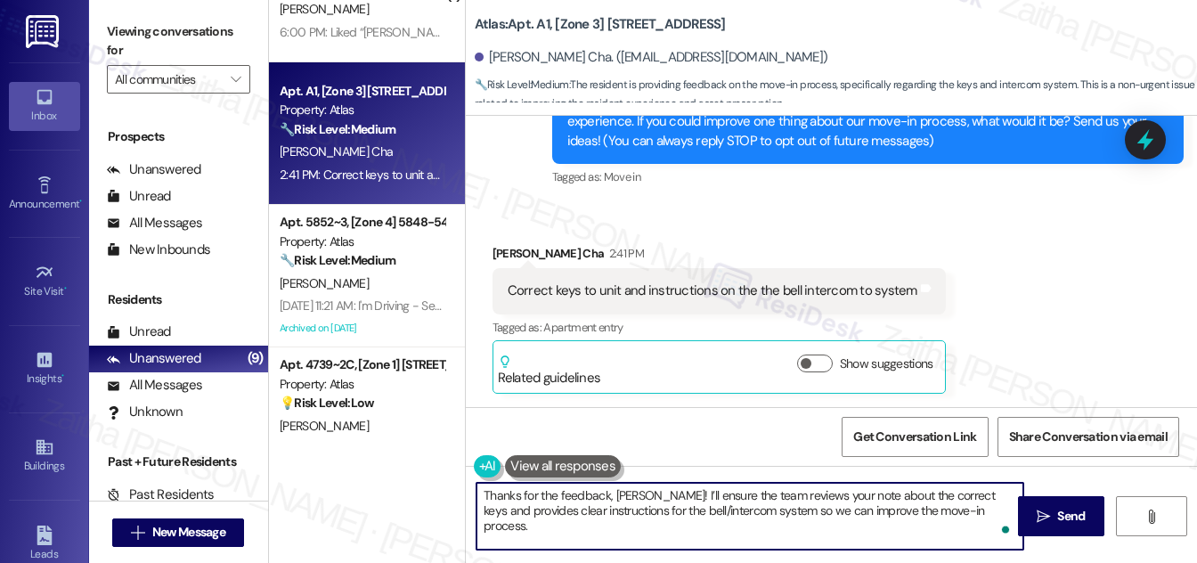
click at [986, 509] on textarea "Thanks for the feedback, [PERSON_NAME]! I’ll ensure the team reviews your note …" at bounding box center [749, 516] width 547 height 67
paste textarea "Your input is valuable to us as we work to improve our community."
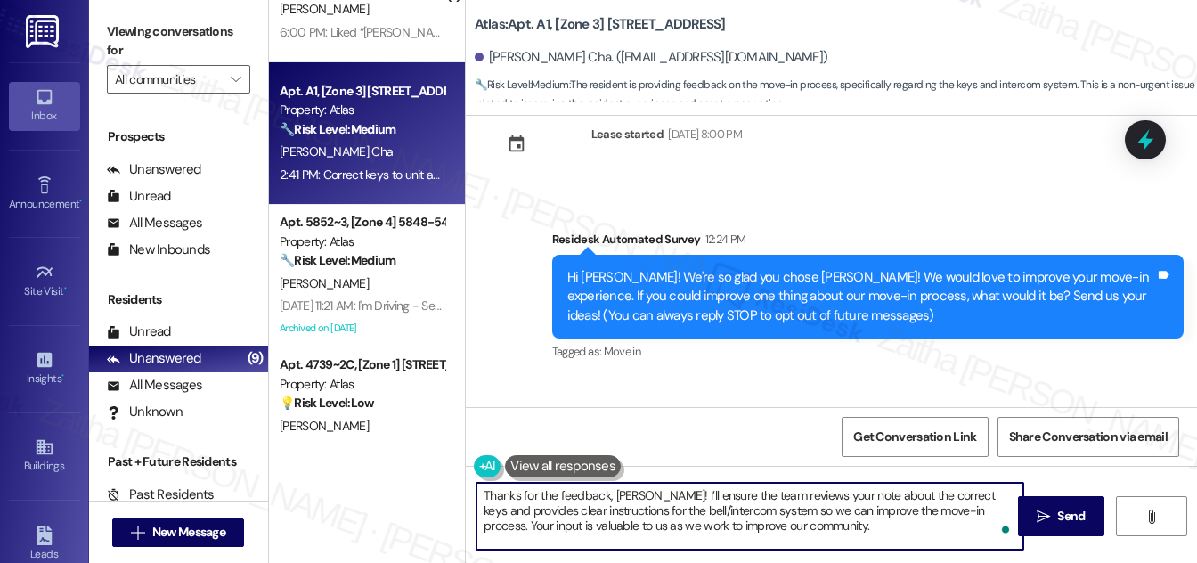
scroll to position [0, 0]
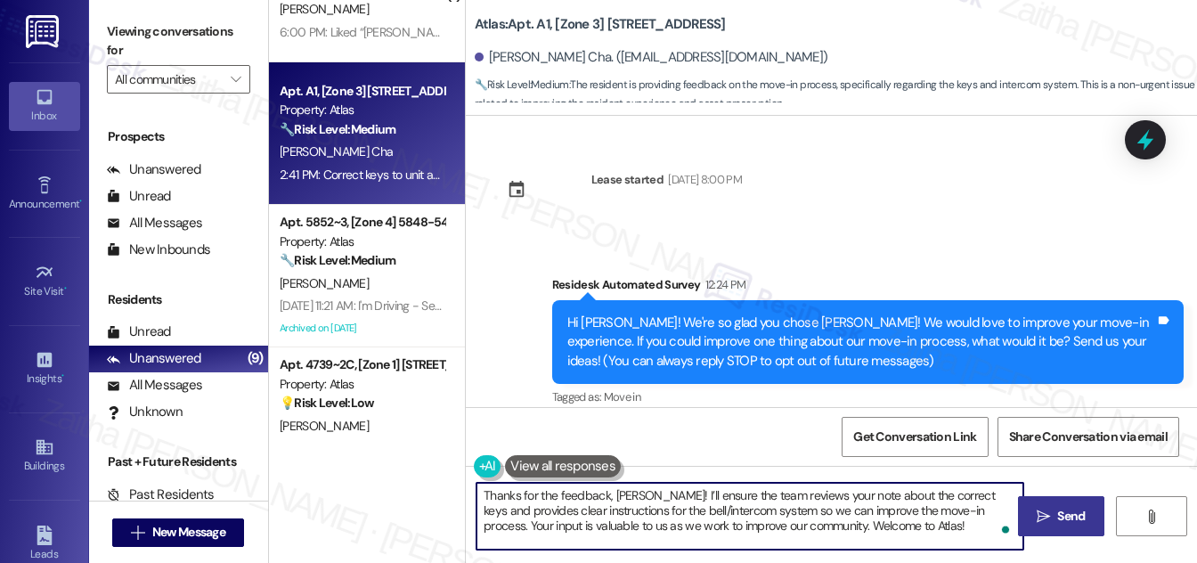
type textarea "Thanks for the feedback, [PERSON_NAME]! I’ll ensure the team reviews your note …"
drag, startPoint x: 1074, startPoint y: 524, endPoint x: 945, endPoint y: 421, distance: 165.4
click at [1074, 524] on span "Send" at bounding box center [1071, 516] width 28 height 19
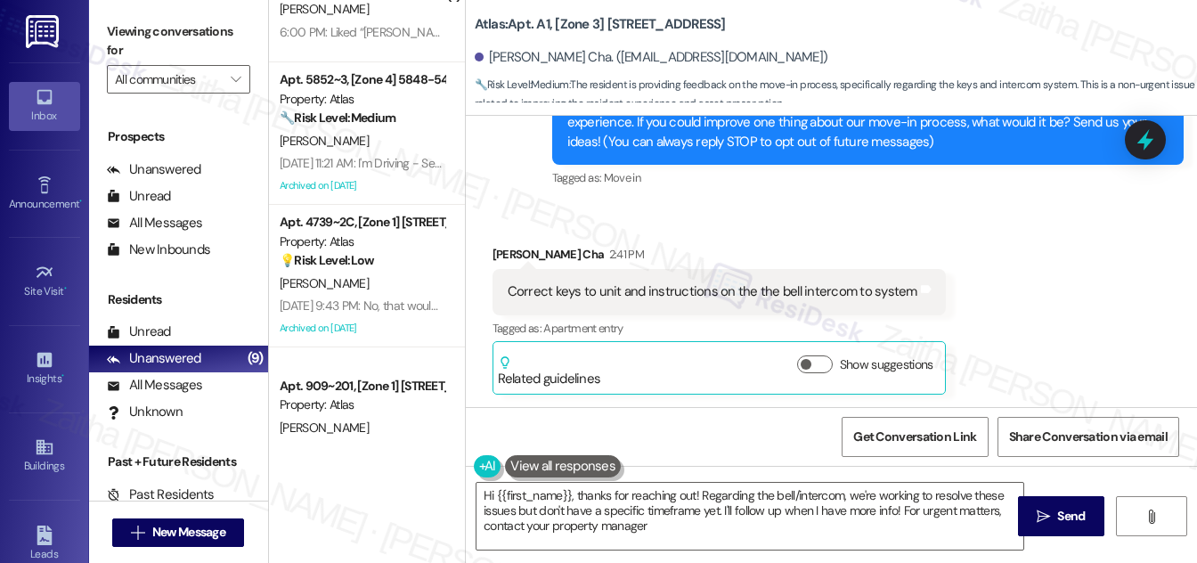
type textarea "Hi {{first_name}}, thanks for reaching out! Regarding the bell/intercom, we're …"
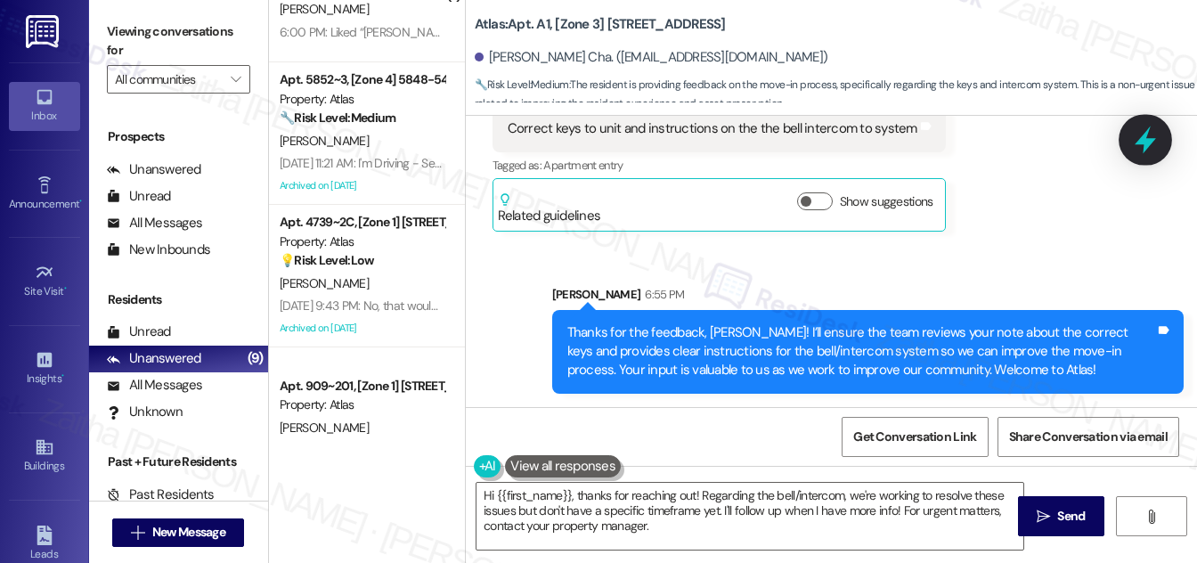
click at [1137, 146] on icon at bounding box center [1145, 140] width 30 height 30
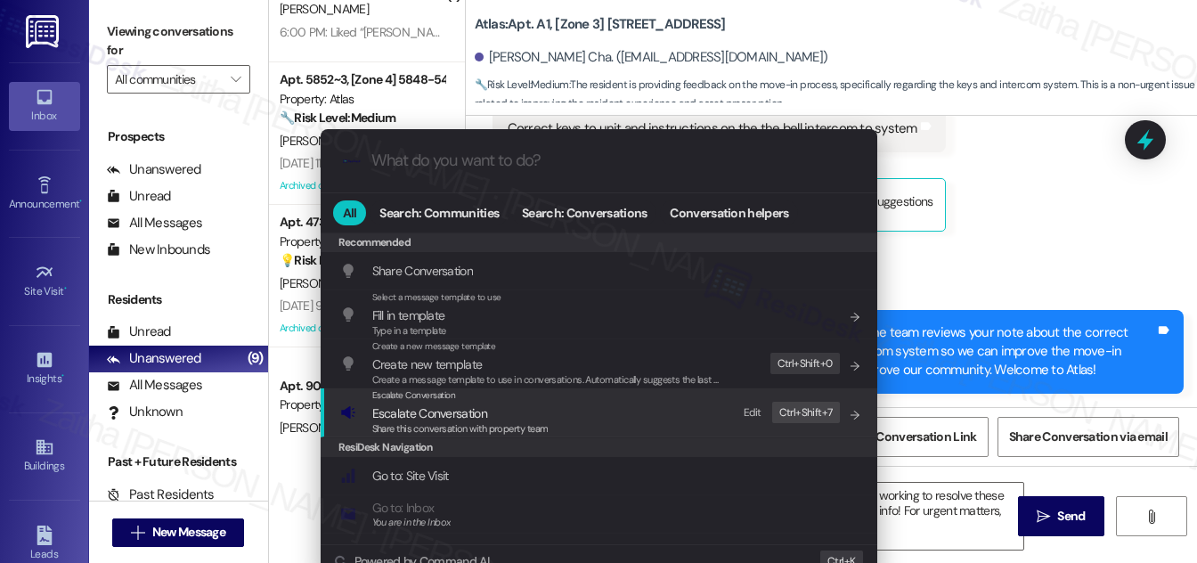
click at [413, 414] on span "Escalate Conversation" at bounding box center [429, 413] width 115 height 16
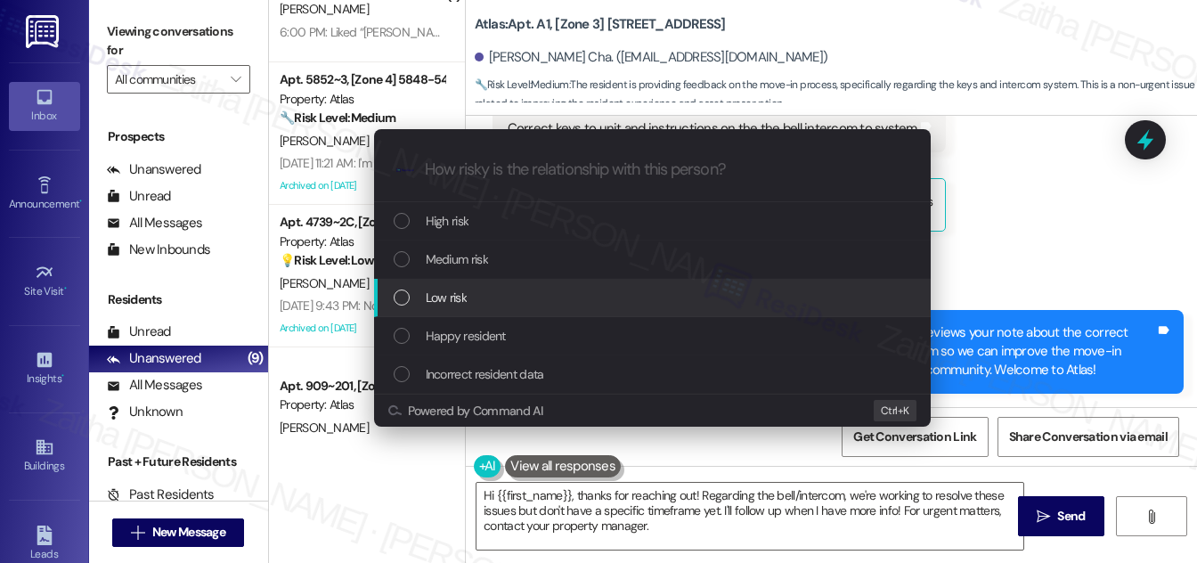
click at [451, 301] on span "Low risk" at bounding box center [446, 298] width 41 height 20
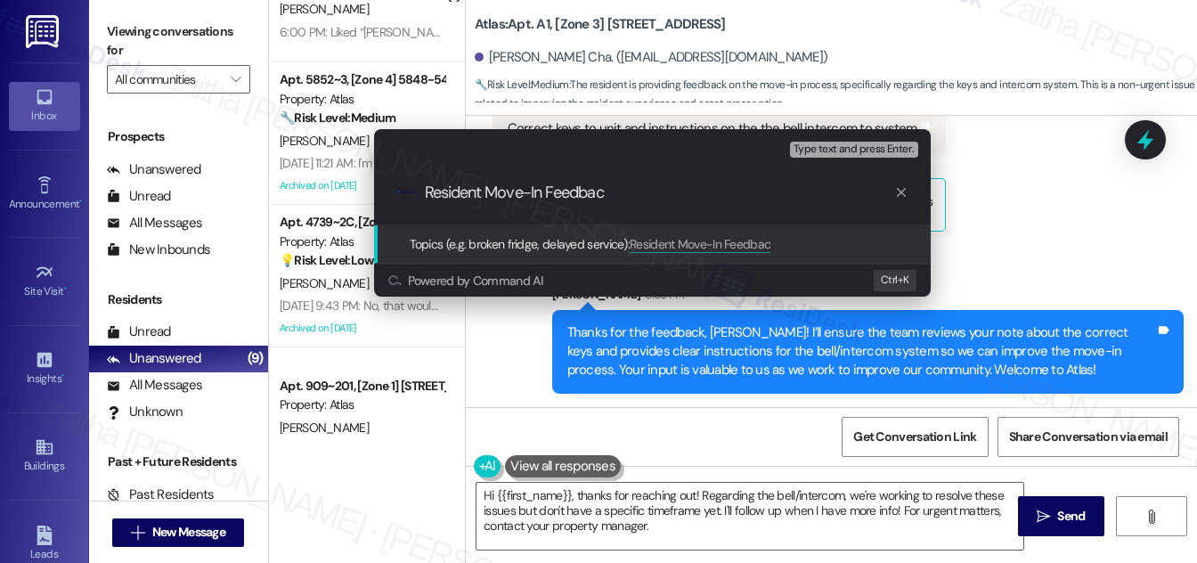
type input "Resident Move-In Feedback"
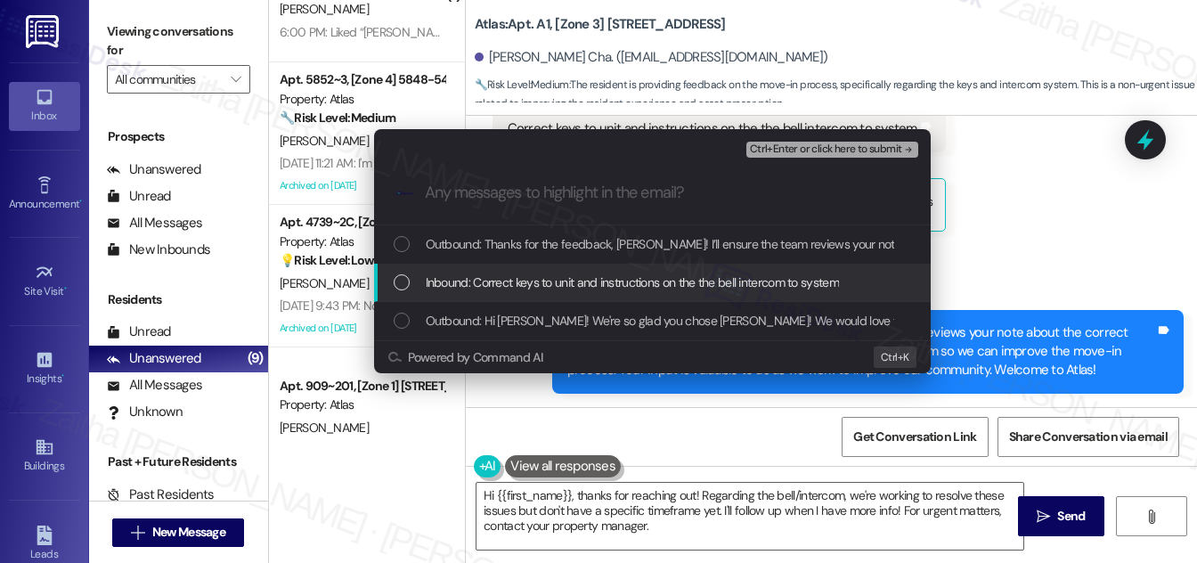
click at [401, 279] on div "List of options" at bounding box center [402, 282] width 16 height 16
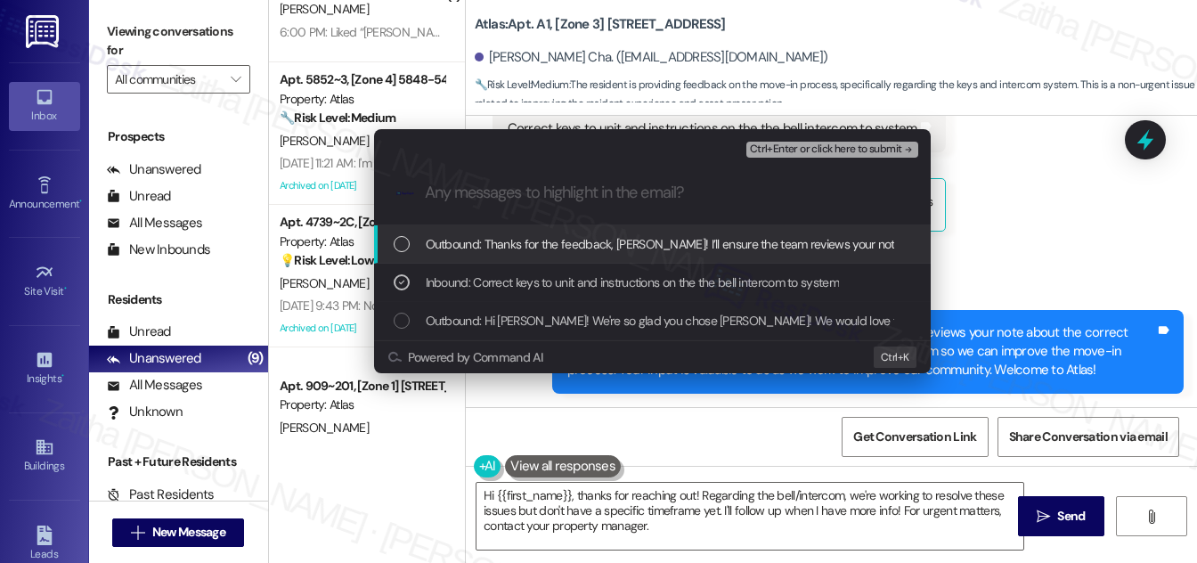
click at [842, 143] on span "Ctrl+Enter or click here to submit" at bounding box center [826, 149] width 152 height 12
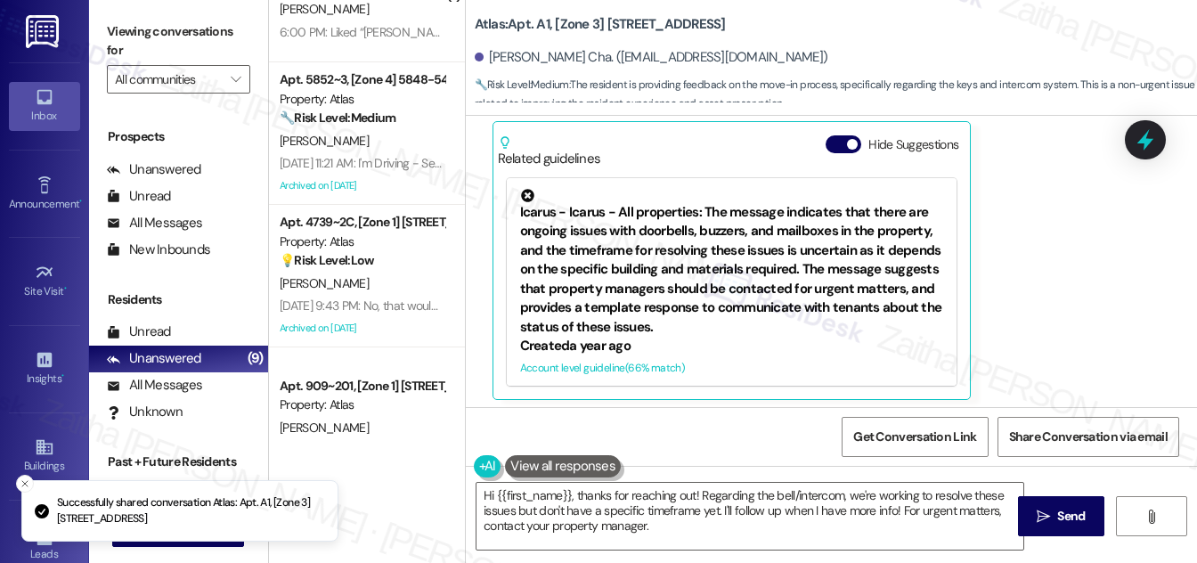
scroll to position [443, 0]
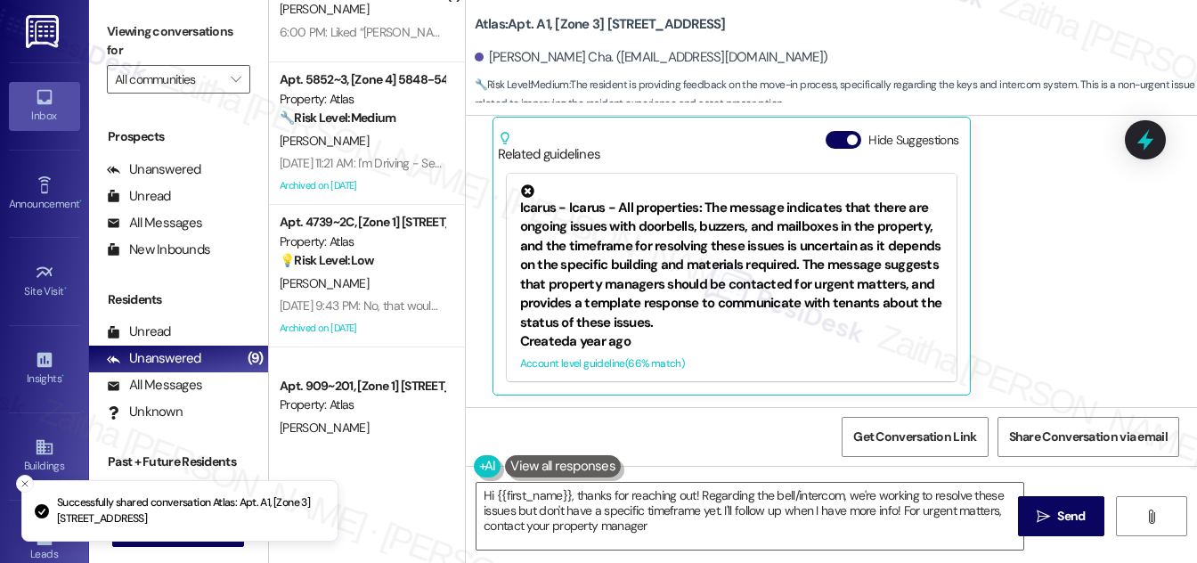
type textarea "Hi {{first_name}}, thanks for reaching out! Regarding the bell/intercom, we're …"
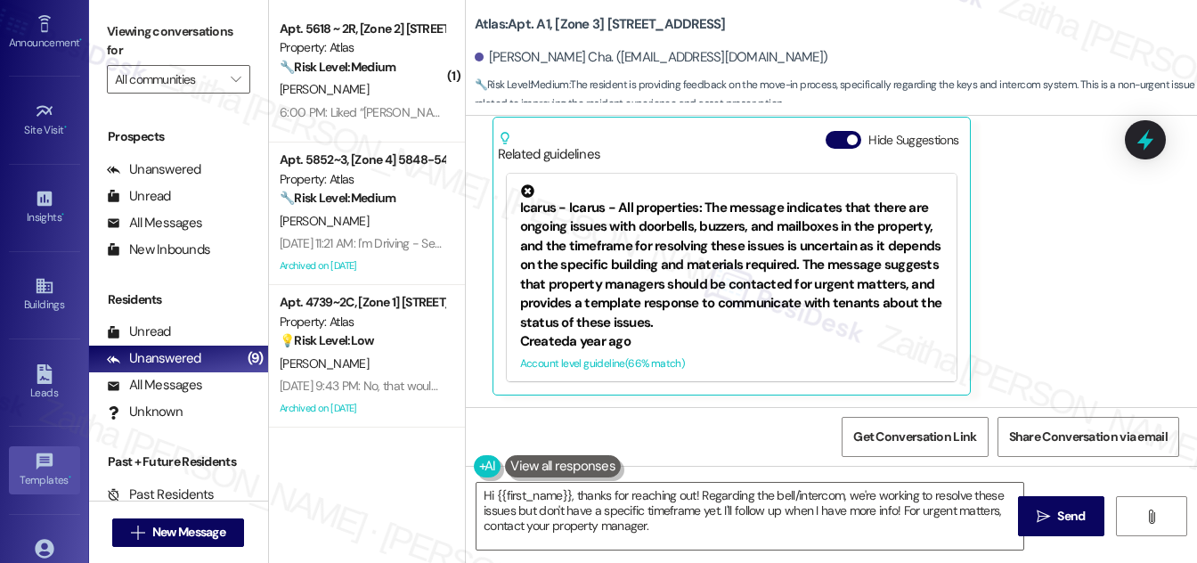
scroll to position [280, 0]
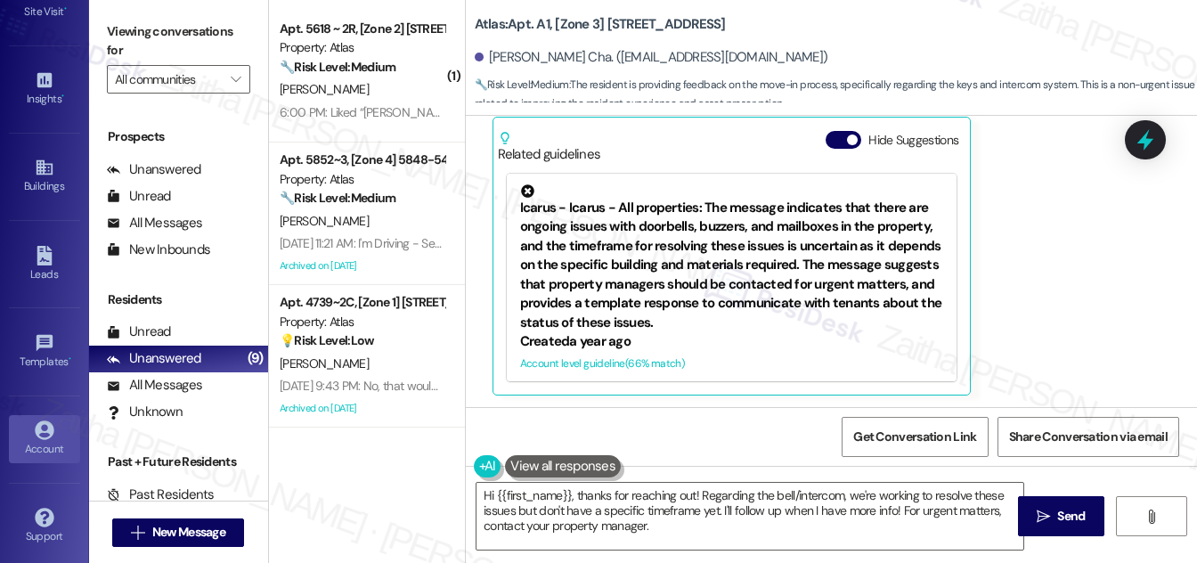
click at [37, 443] on div "Account" at bounding box center [44, 449] width 89 height 18
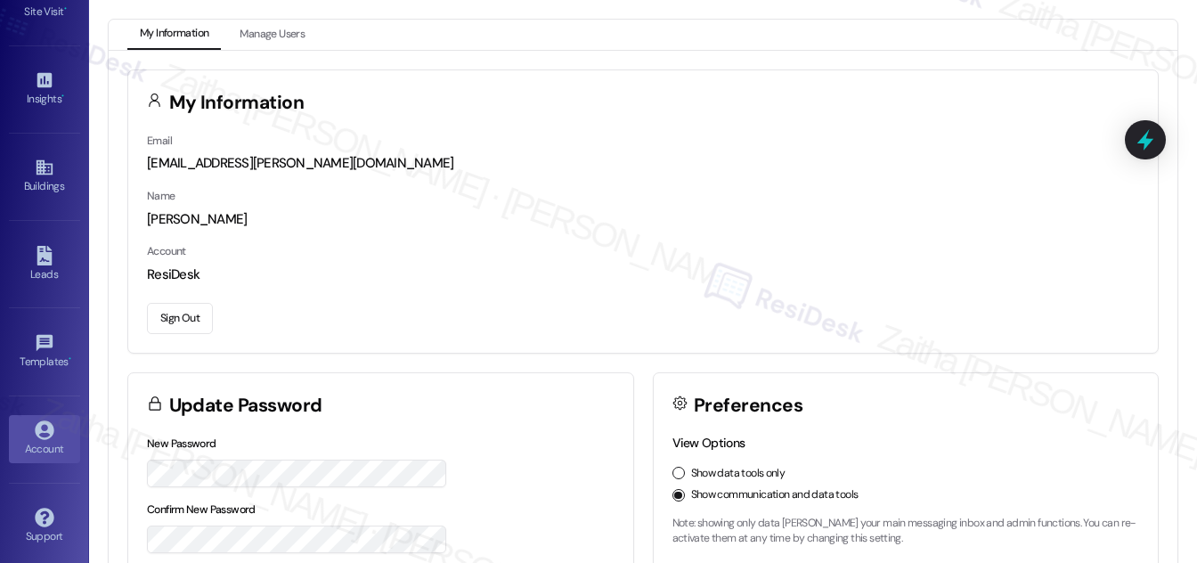
click at [183, 319] on button "Sign Out" at bounding box center [180, 318] width 66 height 31
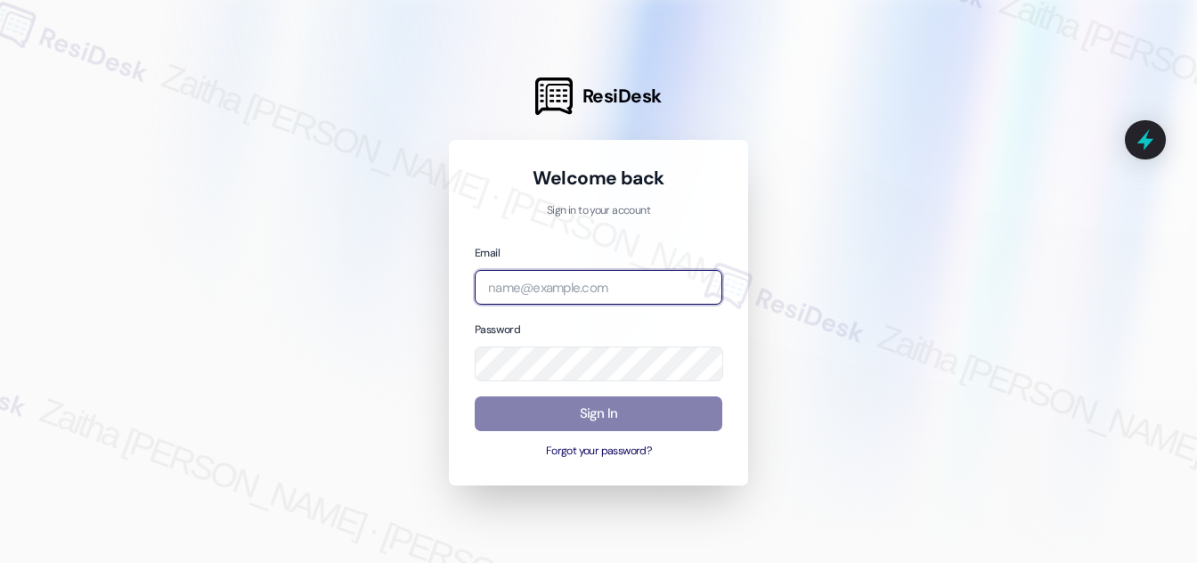
click at [620, 281] on input "email" at bounding box center [599, 287] width 248 height 35
type input "automated-surveys-grant_main-zaitha.mae.[PERSON_NAME]@grant_[DOMAIN_NAME]"
